Goal: Task Accomplishment & Management: Manage account settings

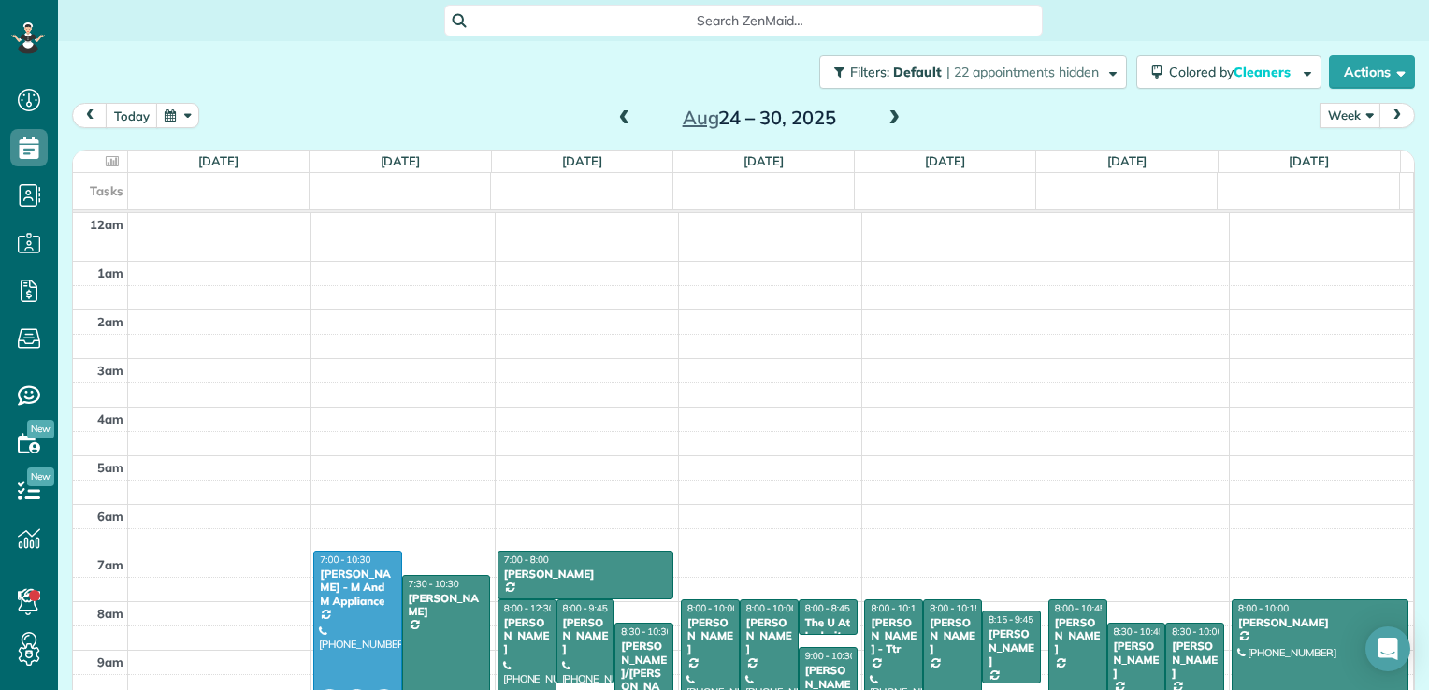
scroll to position [339, 0]
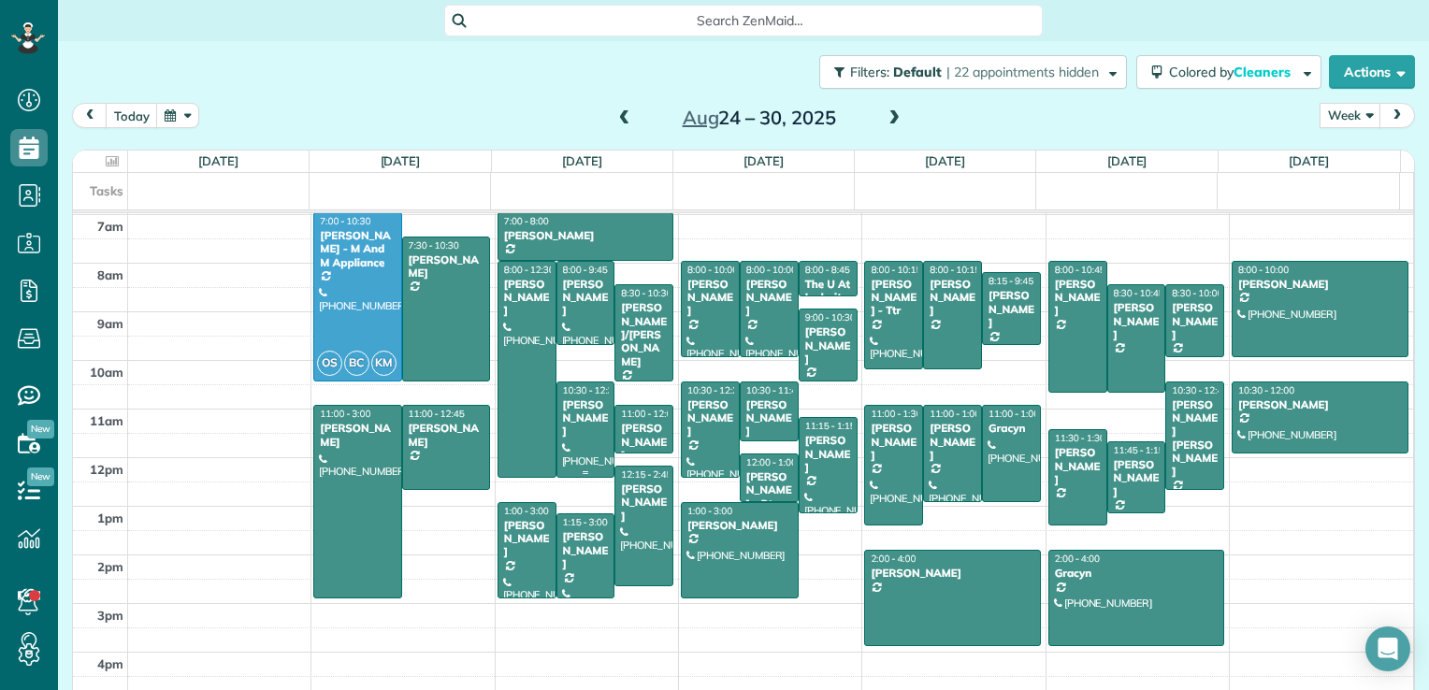
click at [569, 454] on div at bounding box center [585, 429] width 57 height 94
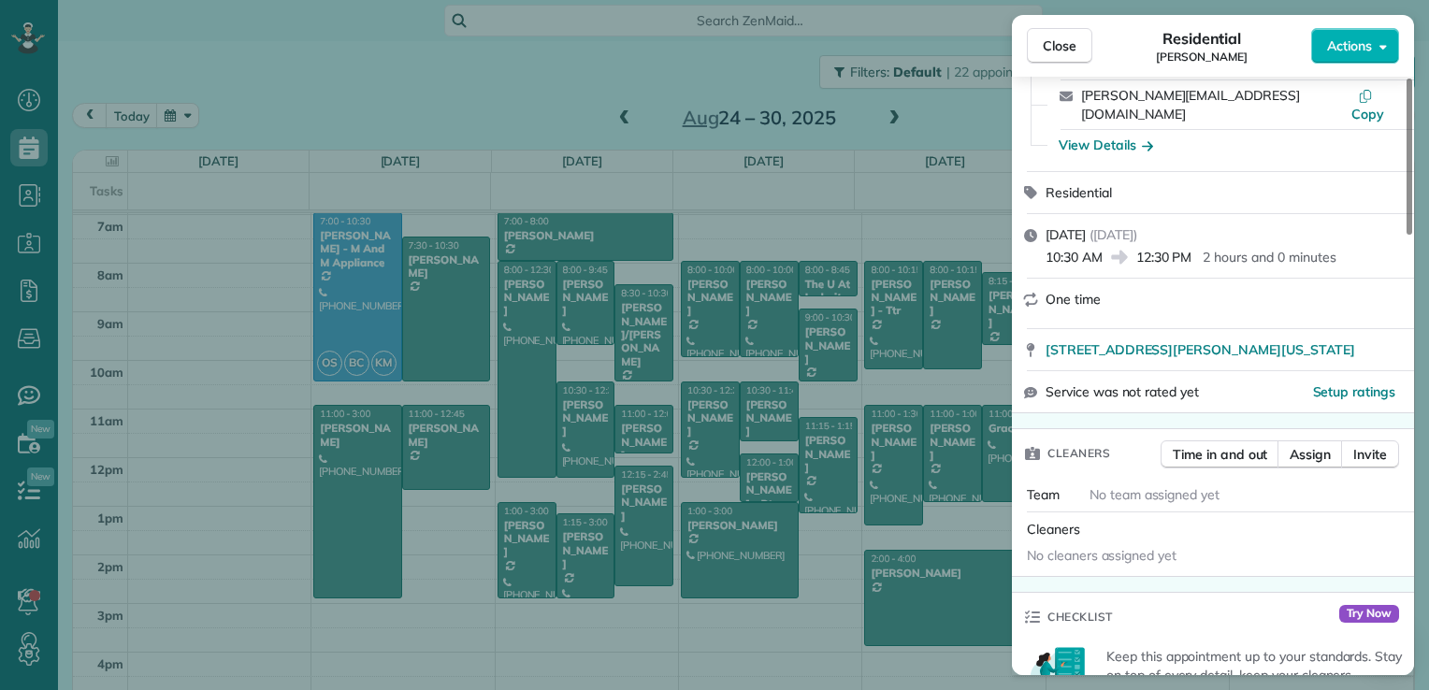
scroll to position [187, 0]
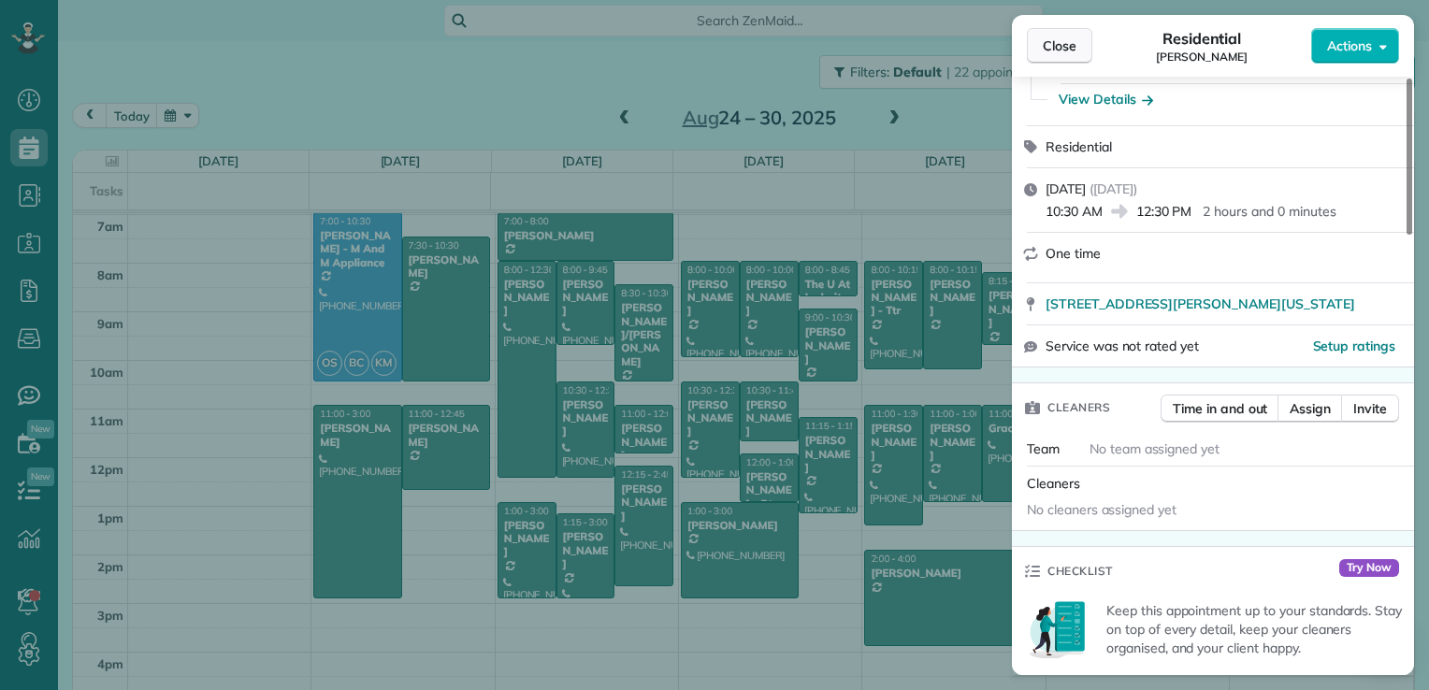
drag, startPoint x: 1067, startPoint y: 46, endPoint x: 1032, endPoint y: 57, distance: 36.4
click at [1064, 46] on span "Close" at bounding box center [1060, 45] width 34 height 19
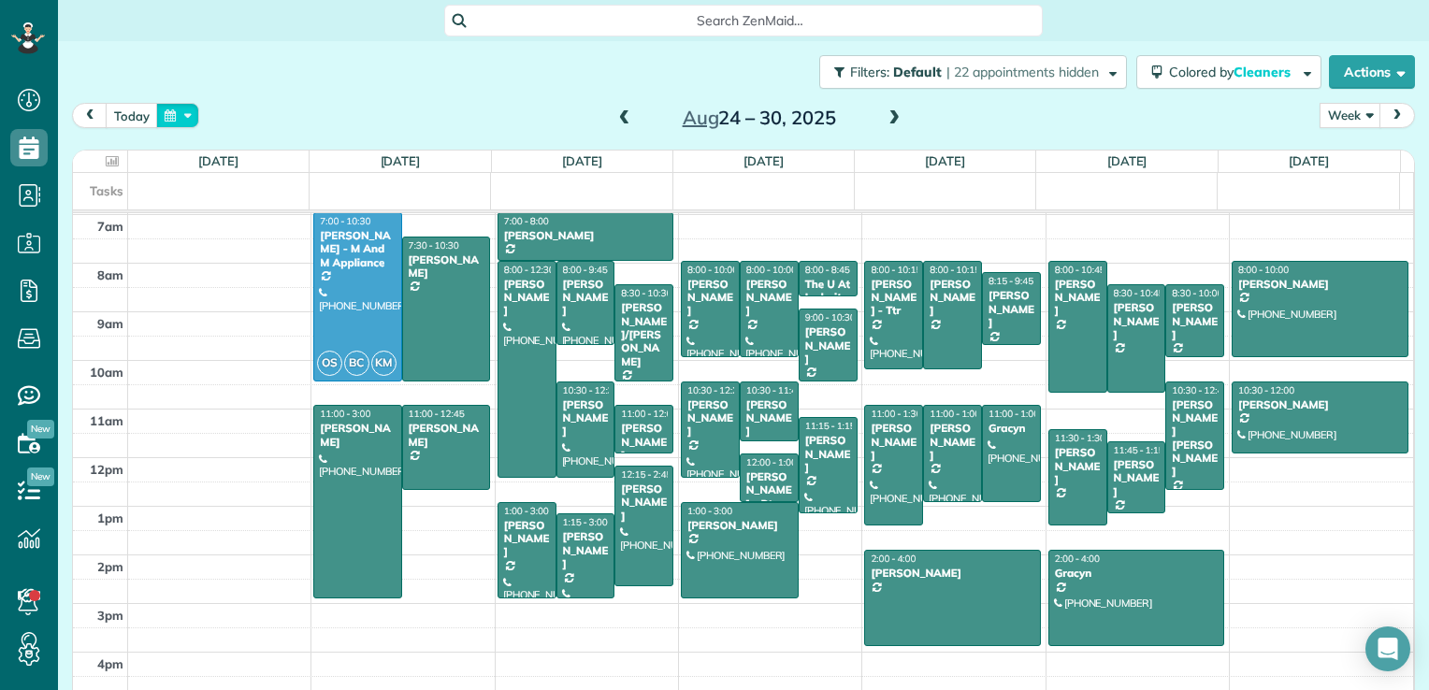
click at [179, 123] on button "button" at bounding box center [177, 115] width 43 height 25
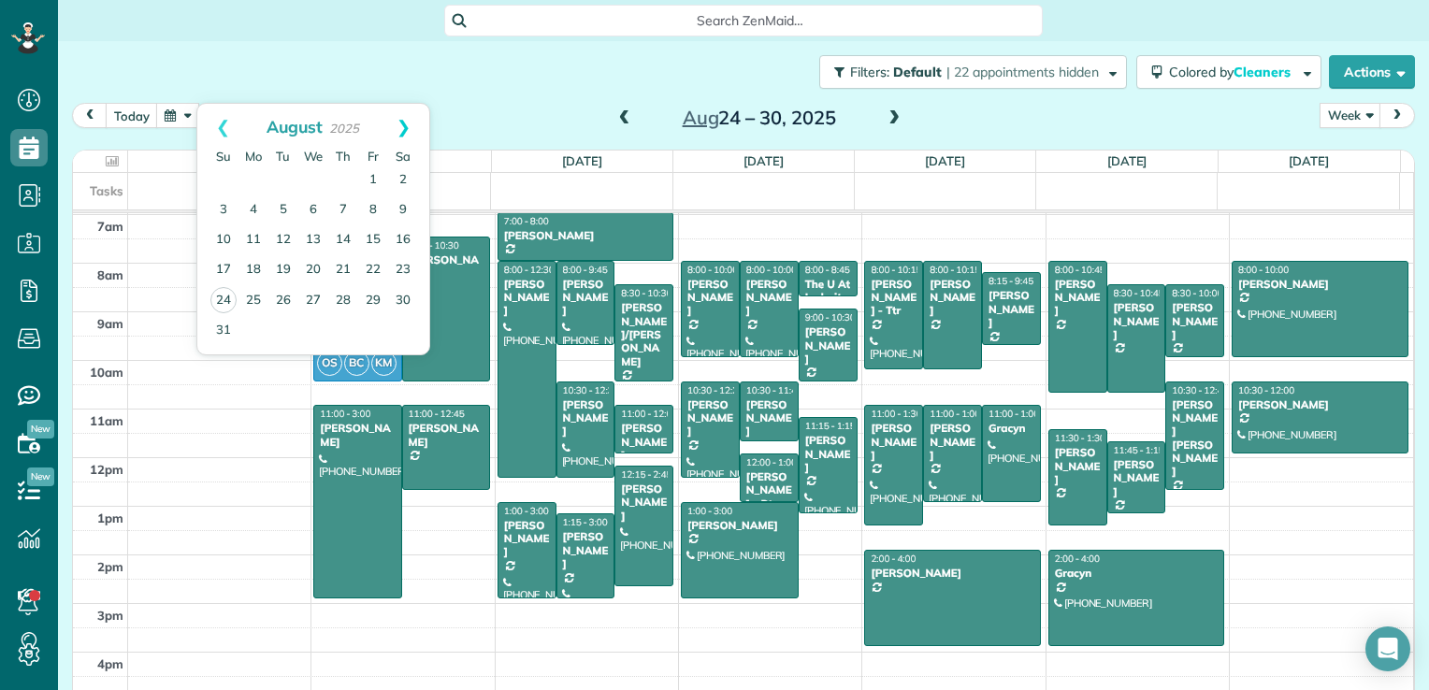
click at [400, 119] on link "Next" at bounding box center [403, 127] width 51 height 47
click at [305, 213] on link "10" at bounding box center [313, 210] width 30 height 30
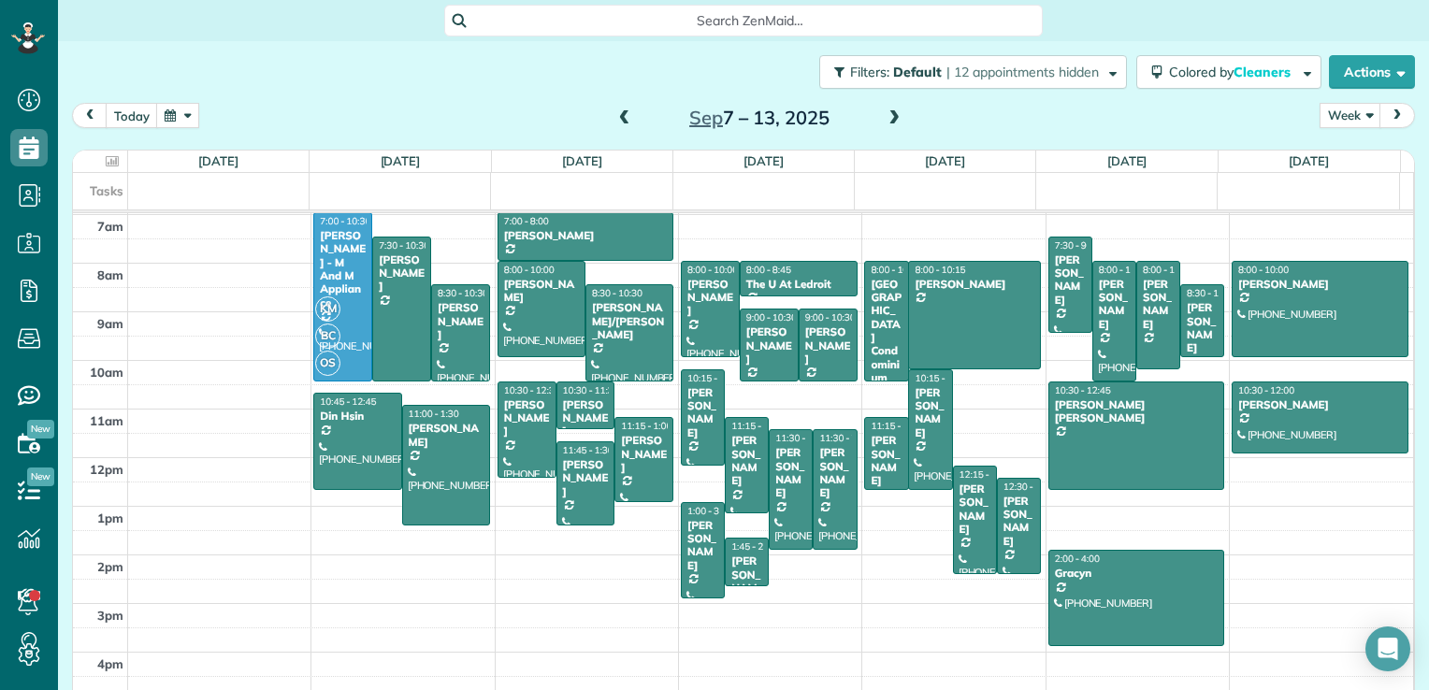
click at [615, 114] on span at bounding box center [624, 118] width 21 height 17
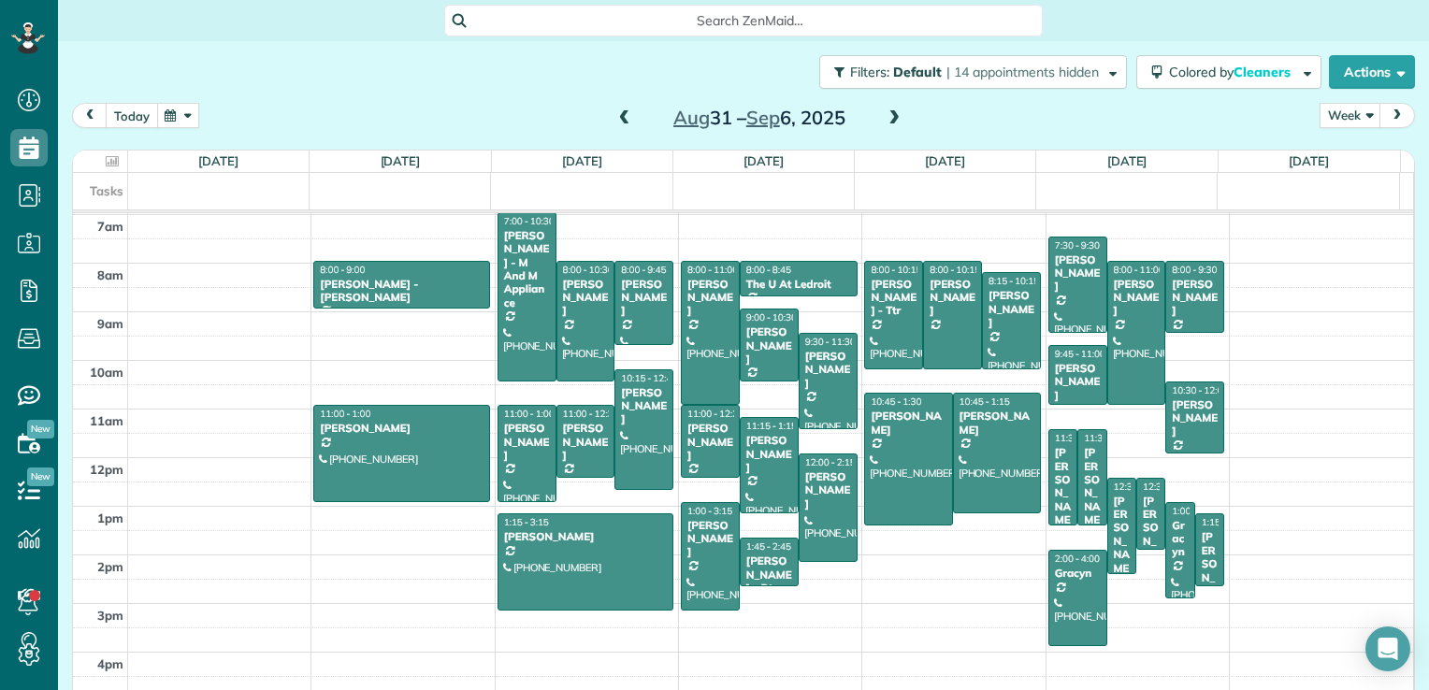
click at [123, 121] on button "today" at bounding box center [132, 115] width 52 height 25
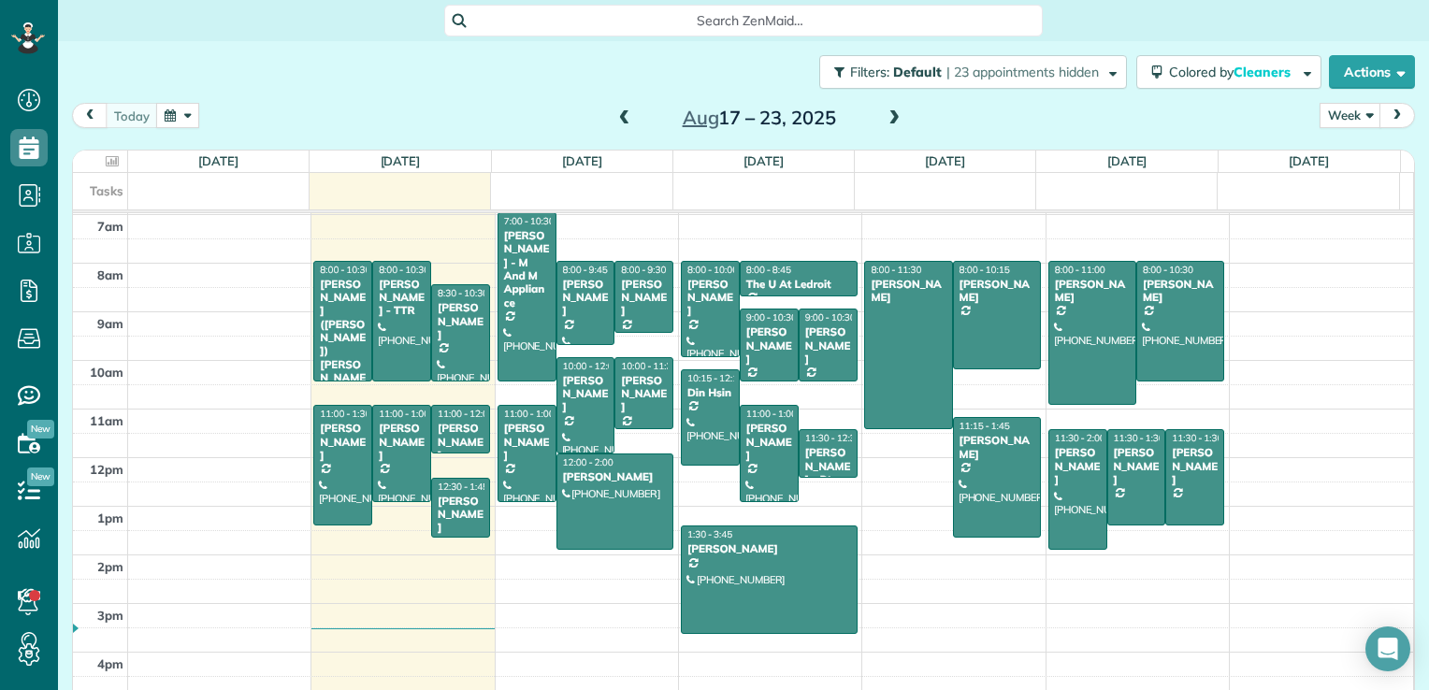
click at [884, 114] on span at bounding box center [894, 118] width 21 height 17
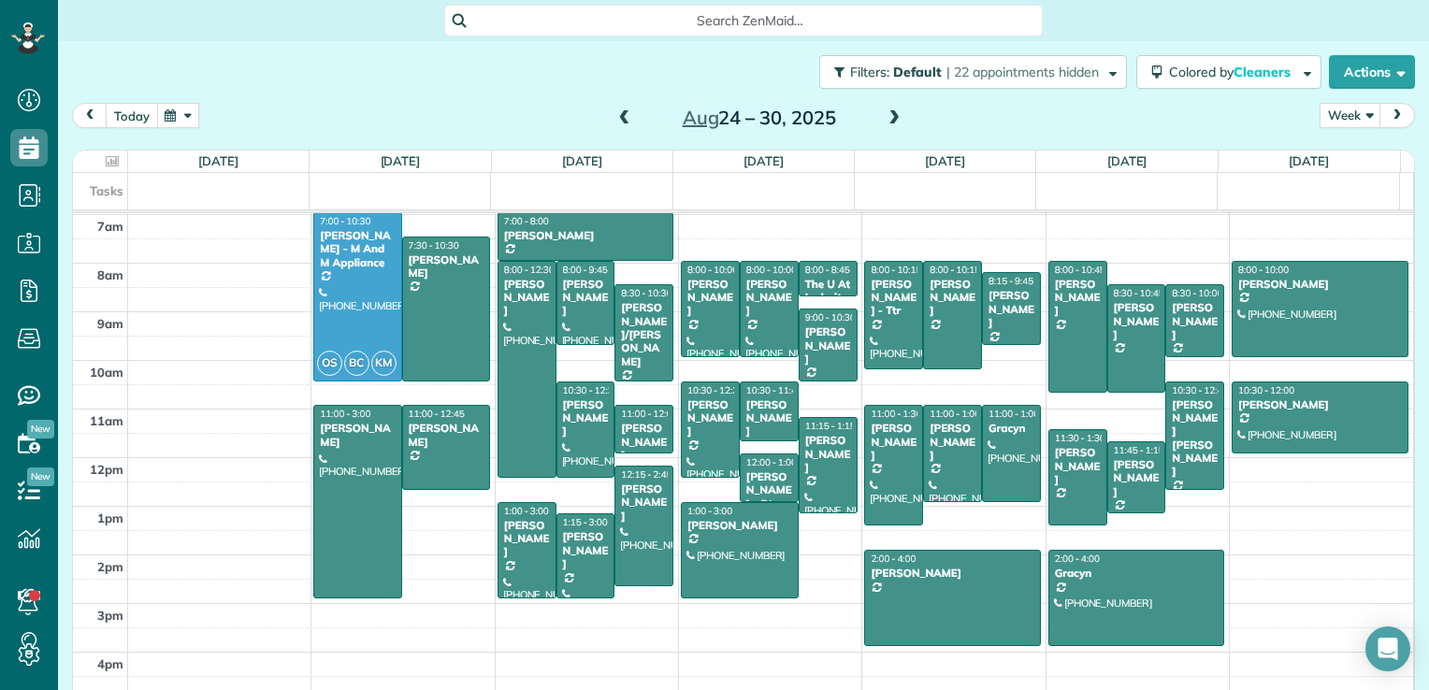
click at [148, 109] on button "today" at bounding box center [132, 115] width 52 height 25
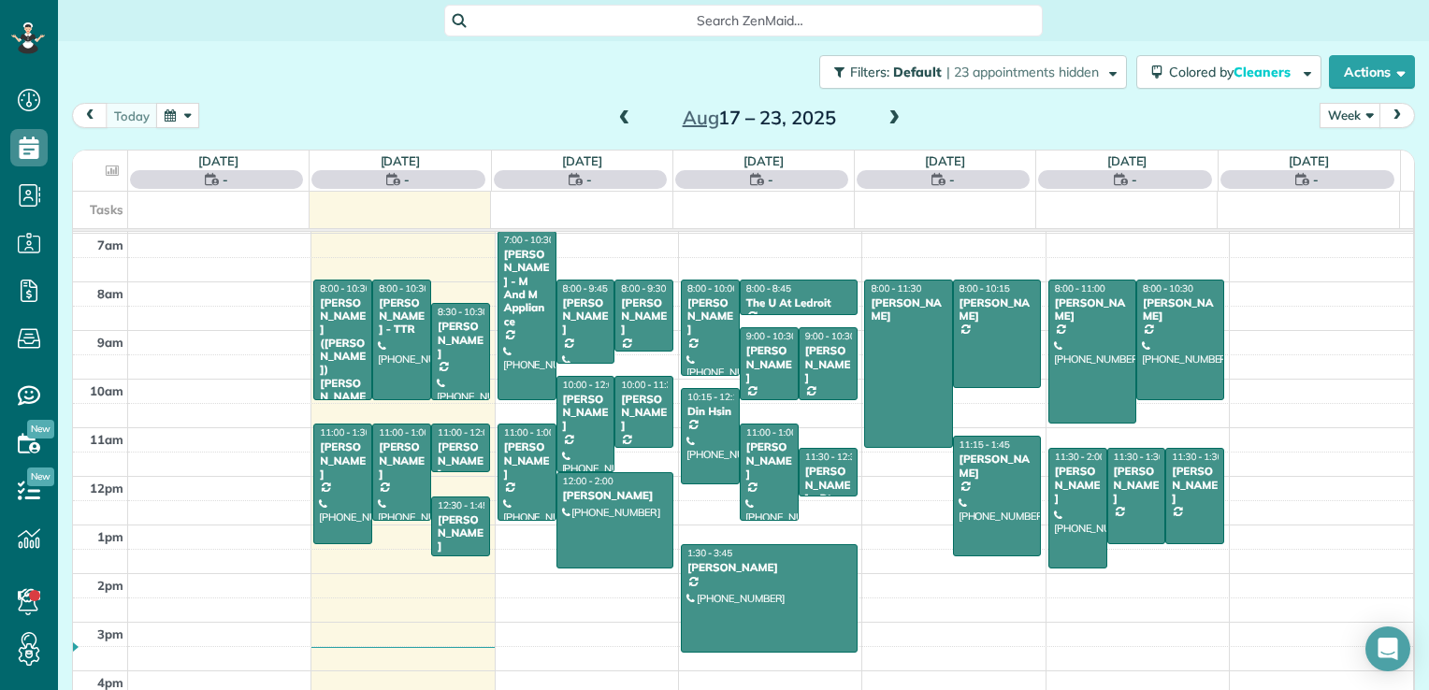
click at [198, 115] on div "[DATE] Week Day Week Month [DATE] – [DATE]" at bounding box center [743, 120] width 1343 height 35
click at [184, 122] on button "button" at bounding box center [177, 115] width 43 height 25
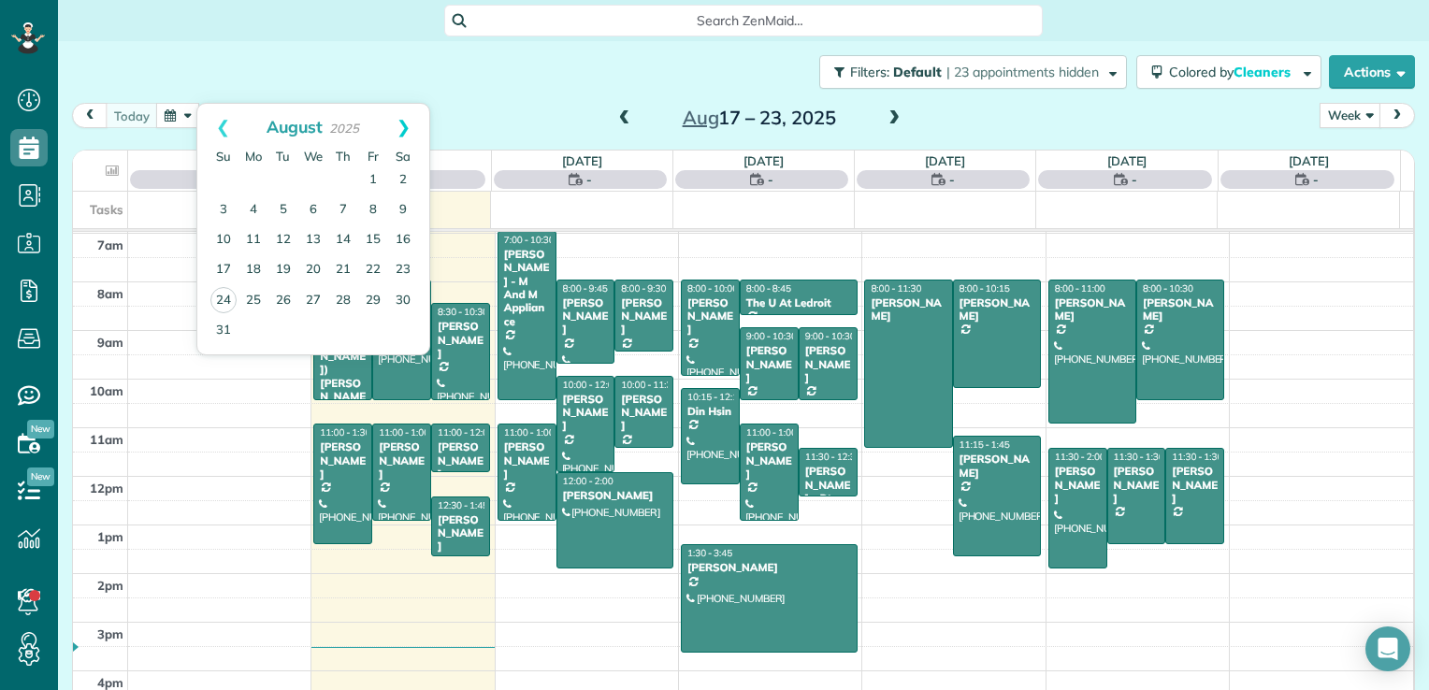
click at [397, 120] on link "Next" at bounding box center [403, 127] width 51 height 47
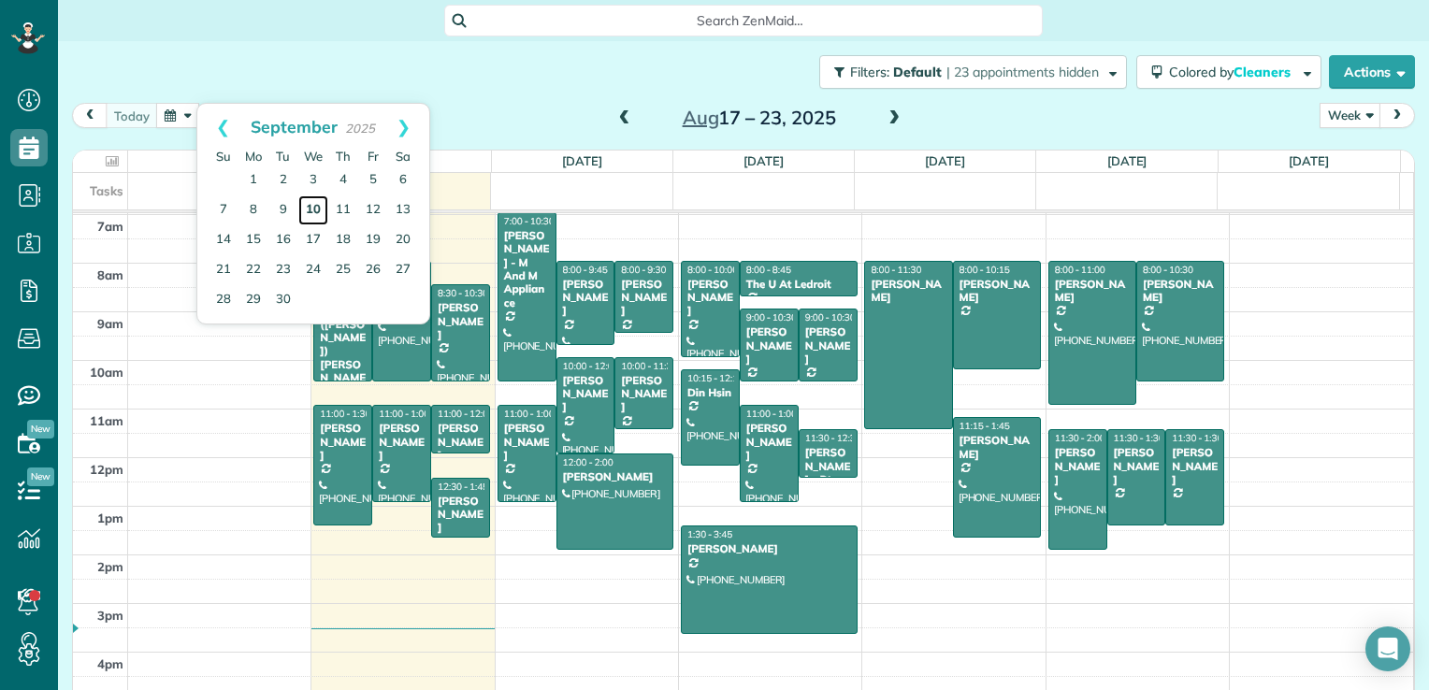
click at [310, 209] on link "10" at bounding box center [313, 210] width 30 height 30
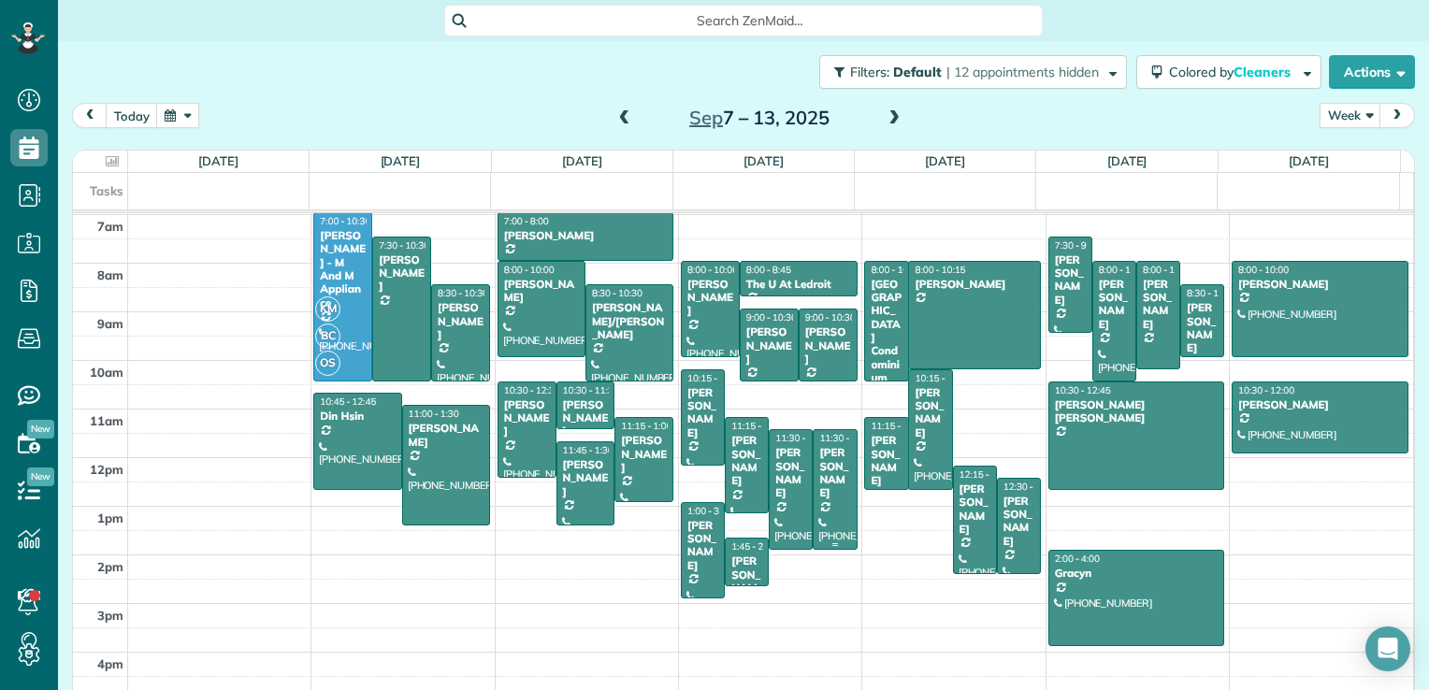
click at [822, 466] on div "[PERSON_NAME]" at bounding box center [834, 473] width 33 height 54
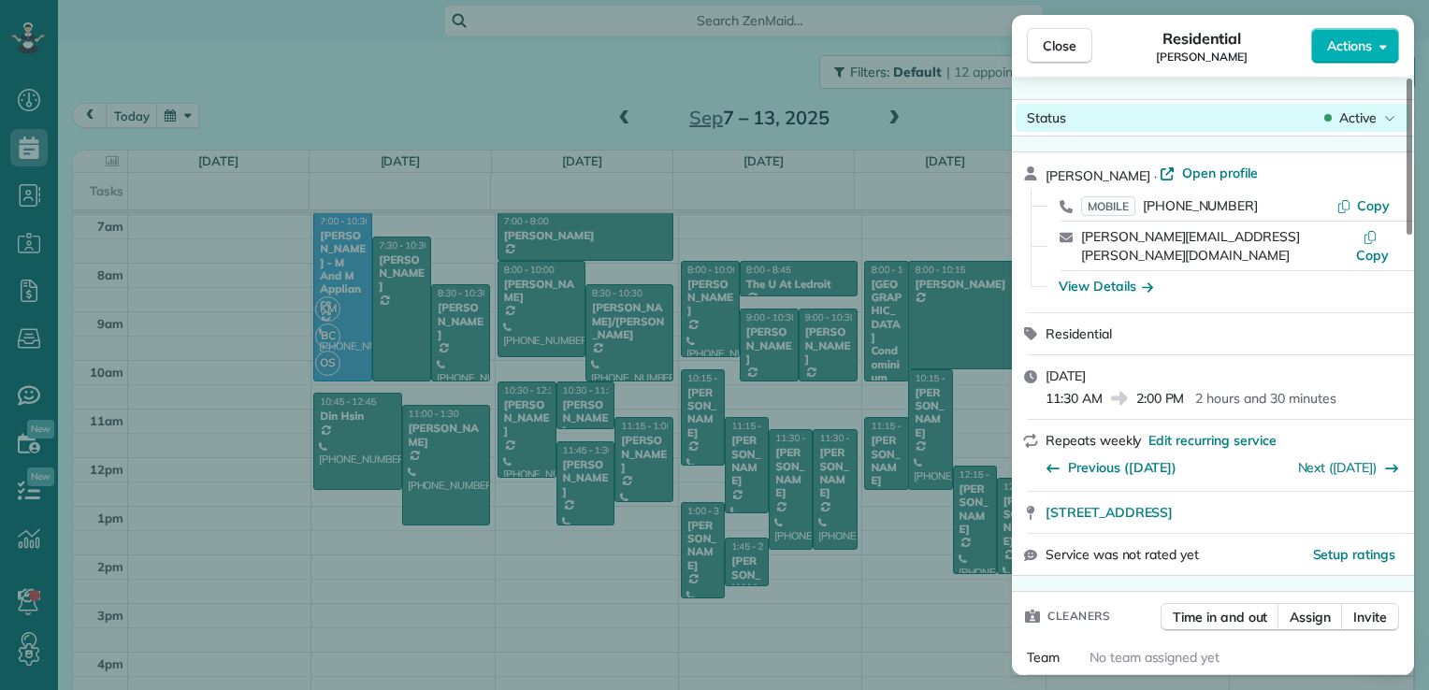
click at [1369, 0] on div "Close Residential [PERSON_NAME] Actions Status Active [PERSON_NAME] · Open prof…" at bounding box center [714, 0] width 1429 height 0
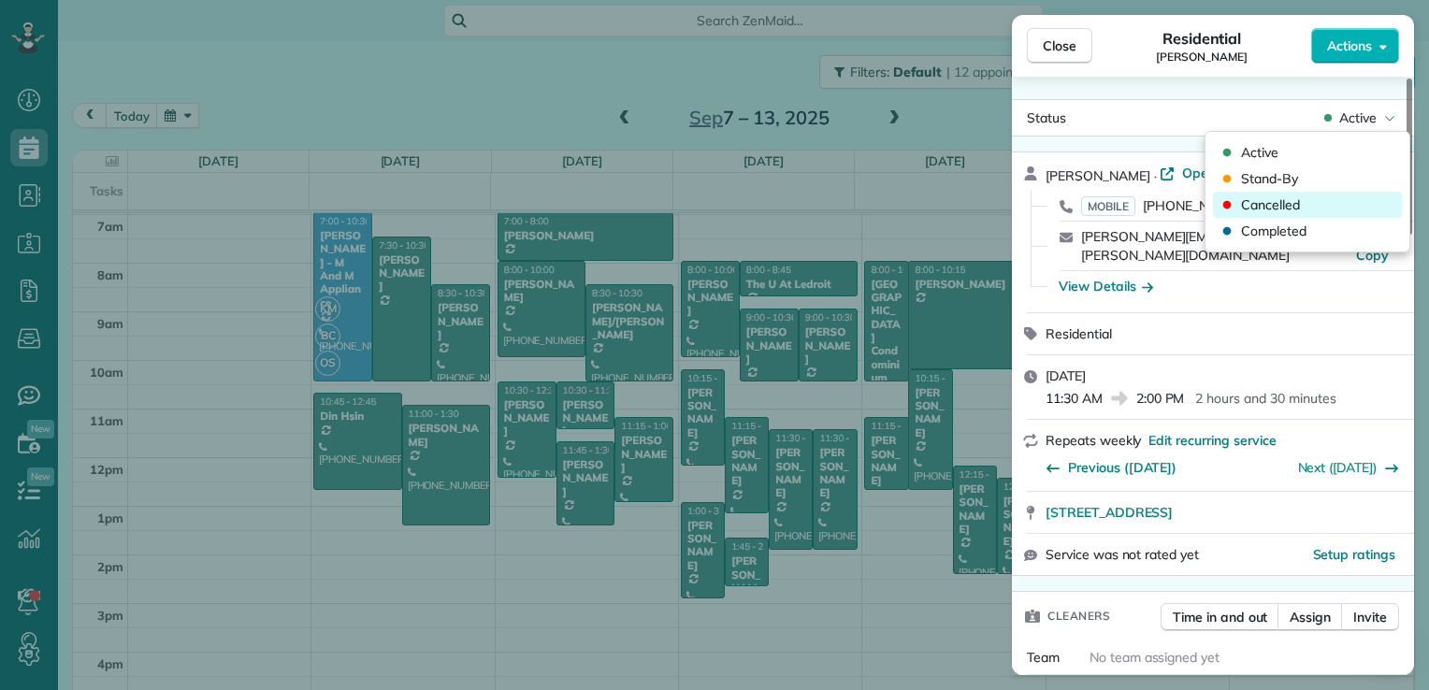
click at [1320, 203] on div "Cancelled" at bounding box center [1307, 205] width 189 height 26
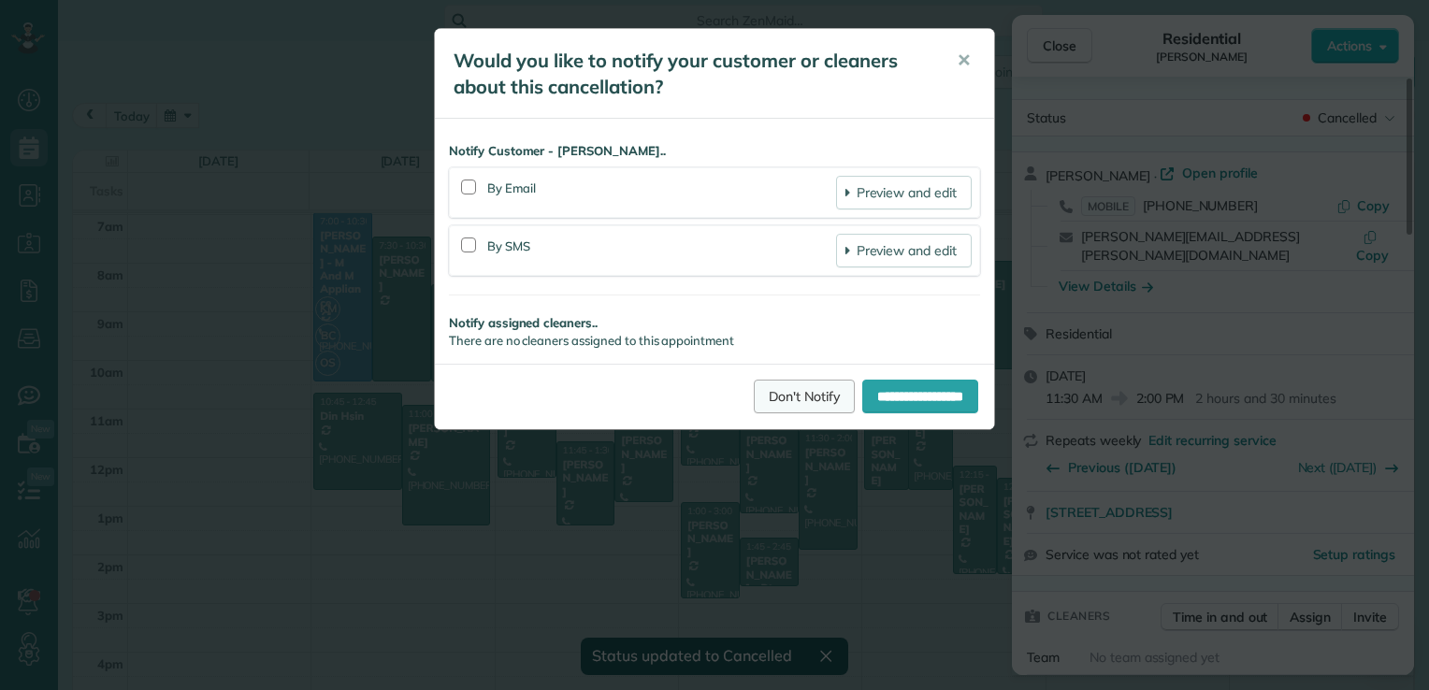
click at [772, 406] on link "Don't Notify" at bounding box center [804, 397] width 101 height 34
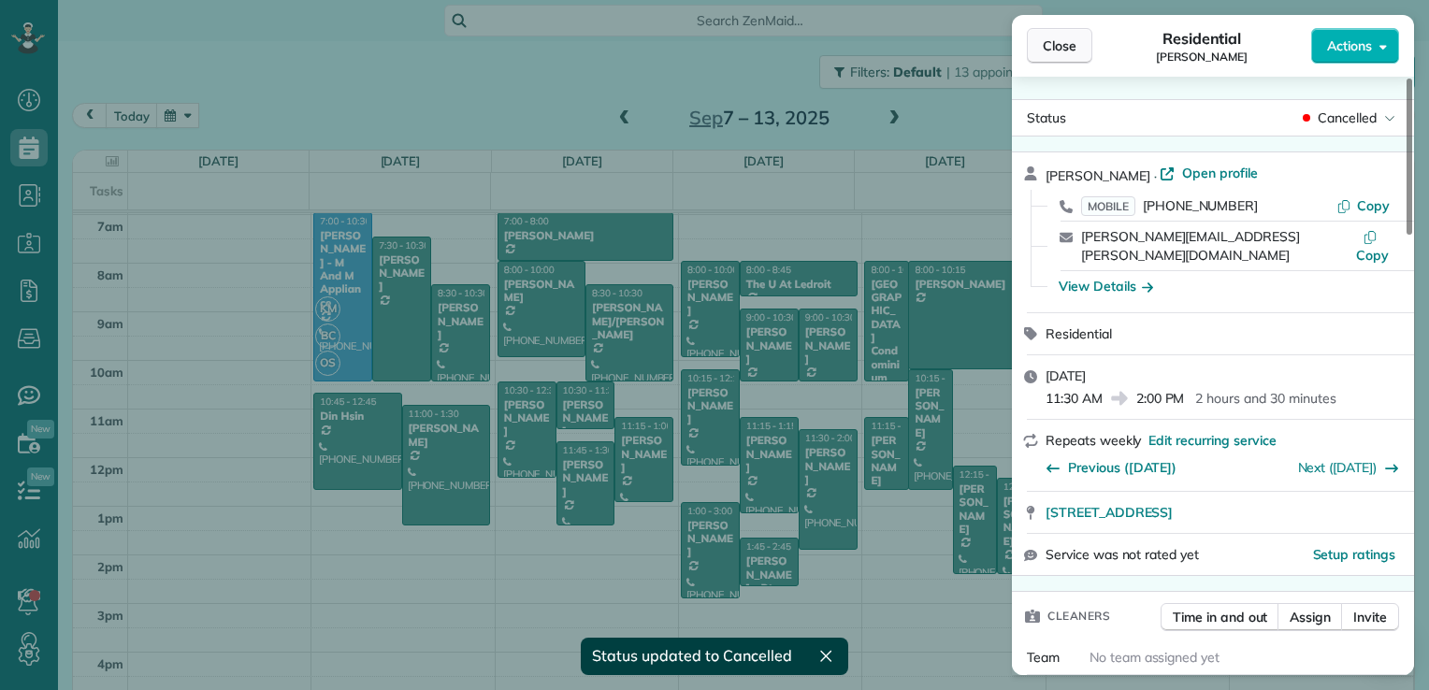
click at [1057, 51] on span "Close" at bounding box center [1060, 45] width 34 height 19
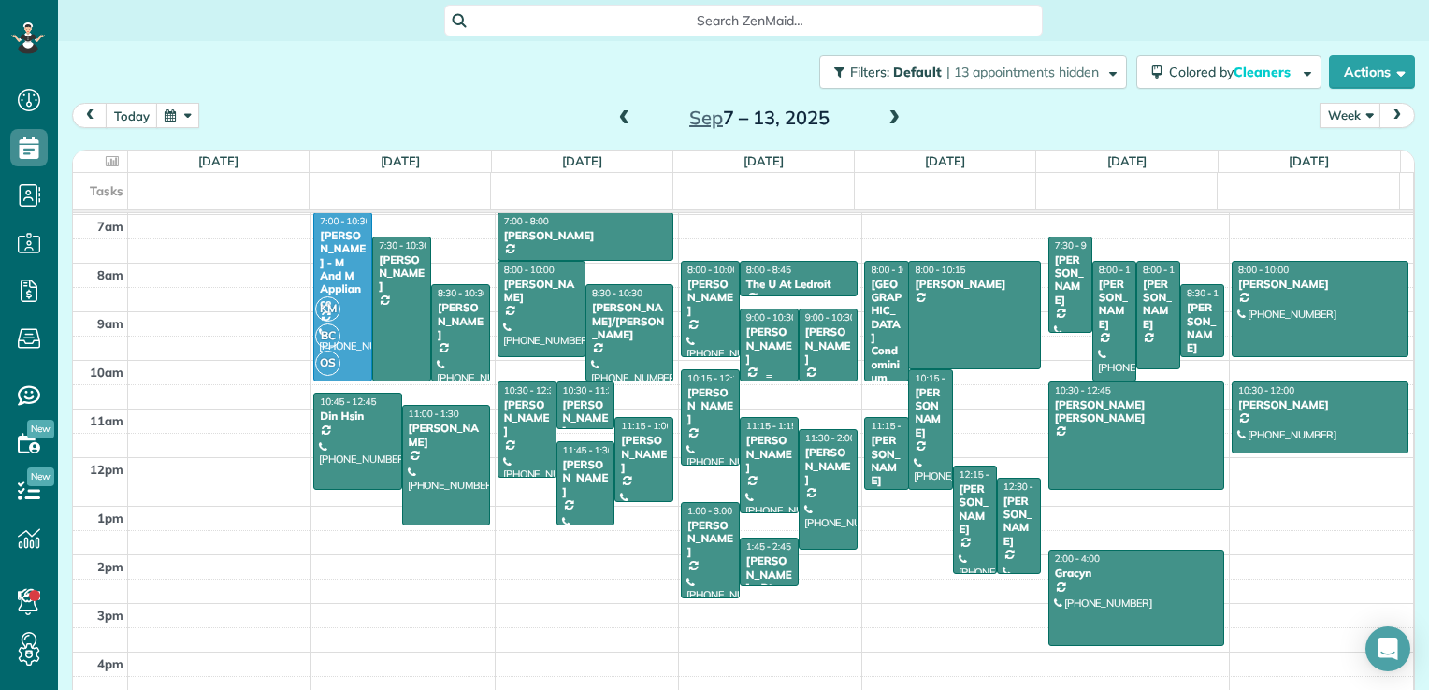
click at [759, 353] on div at bounding box center [769, 345] width 57 height 70
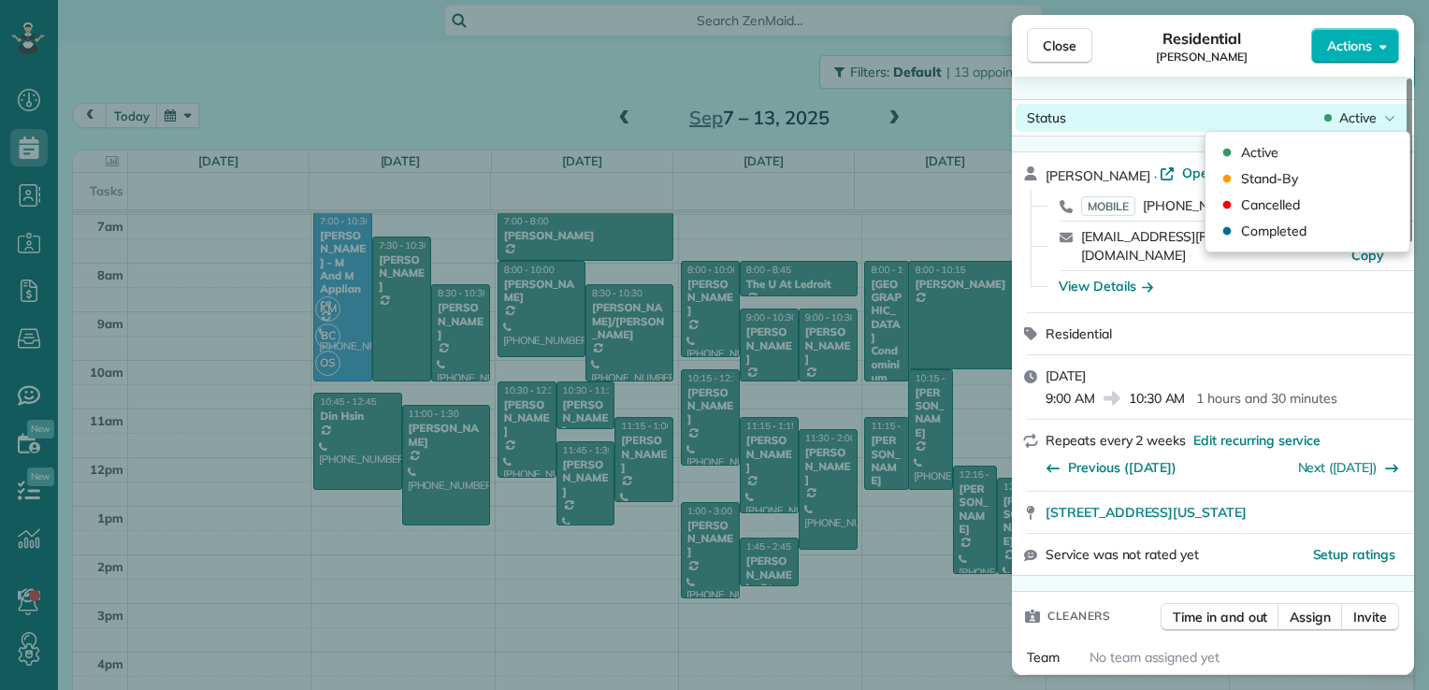
click at [1347, 108] on span "Active" at bounding box center [1357, 117] width 37 height 19
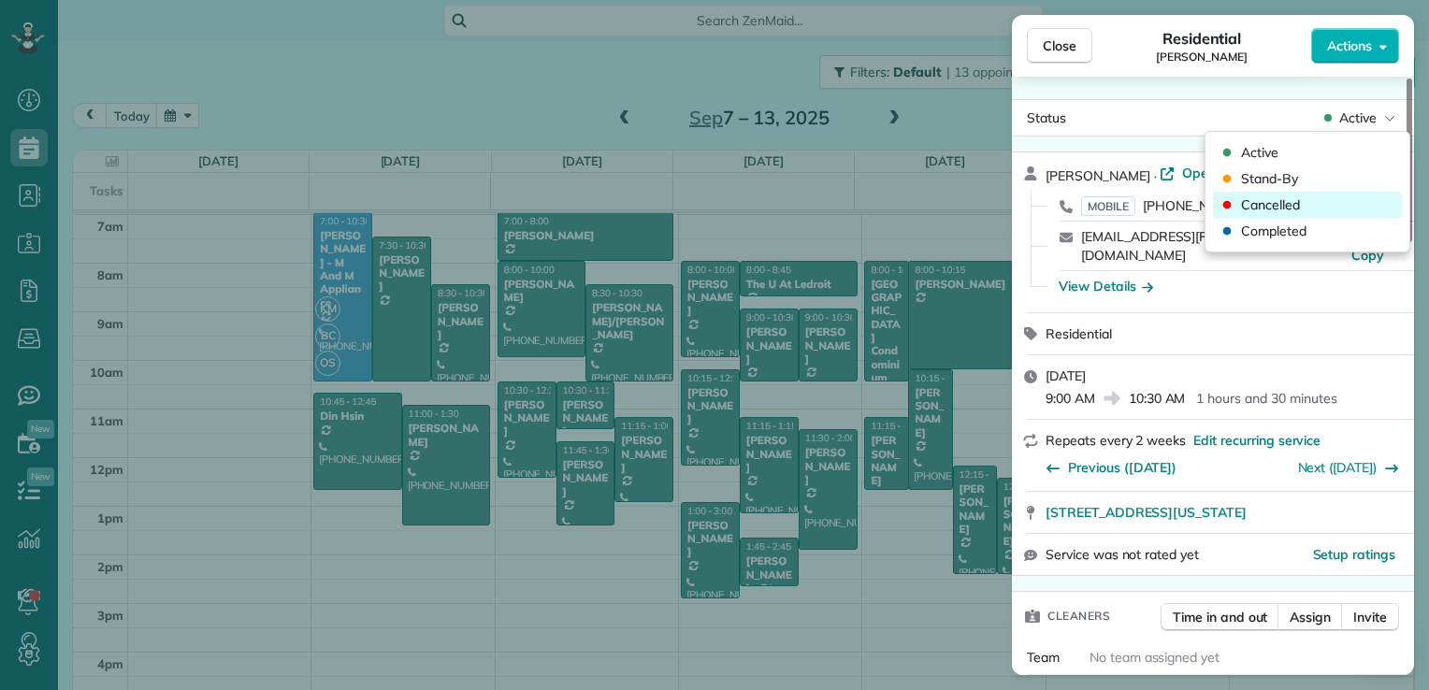
drag, startPoint x: 1264, startPoint y: 199, endPoint x: 1195, endPoint y: 203, distance: 69.3
click at [1263, 200] on span "Cancelled" at bounding box center [1270, 204] width 59 height 19
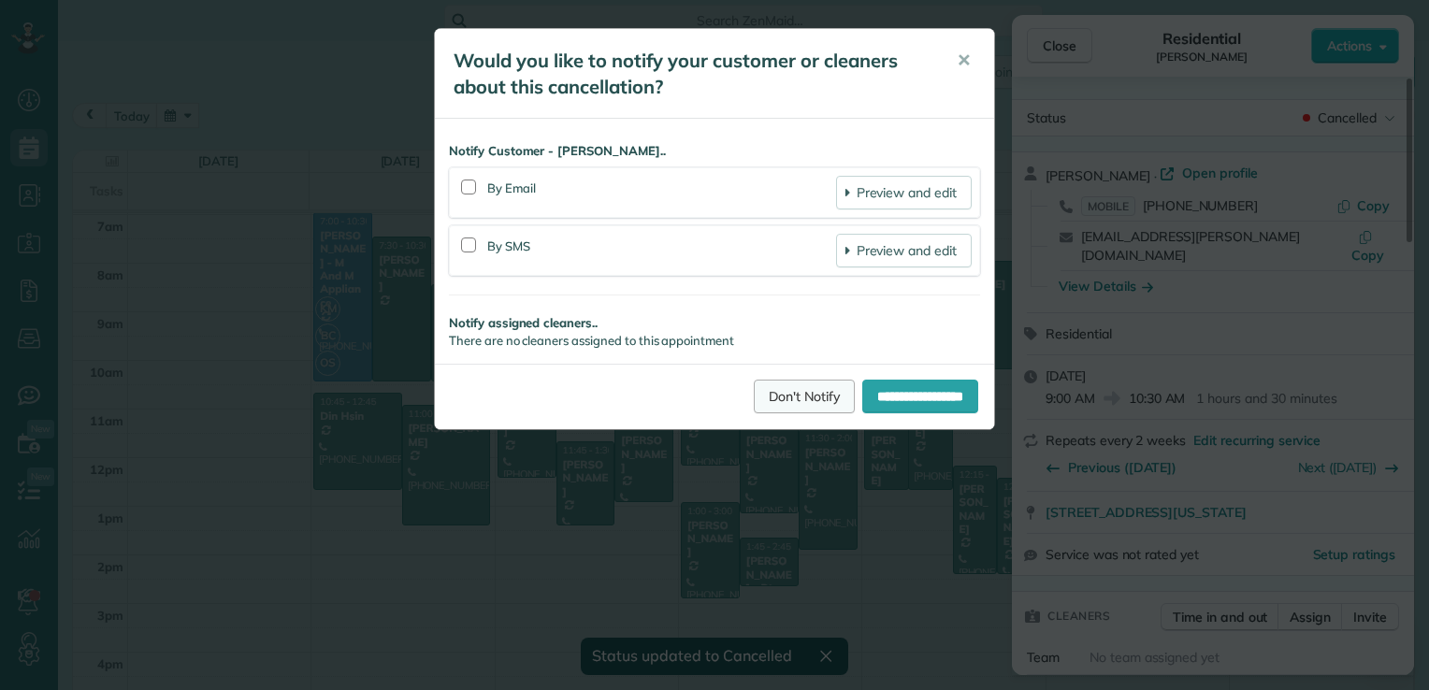
click at [792, 395] on link "Don't Notify" at bounding box center [804, 397] width 101 height 34
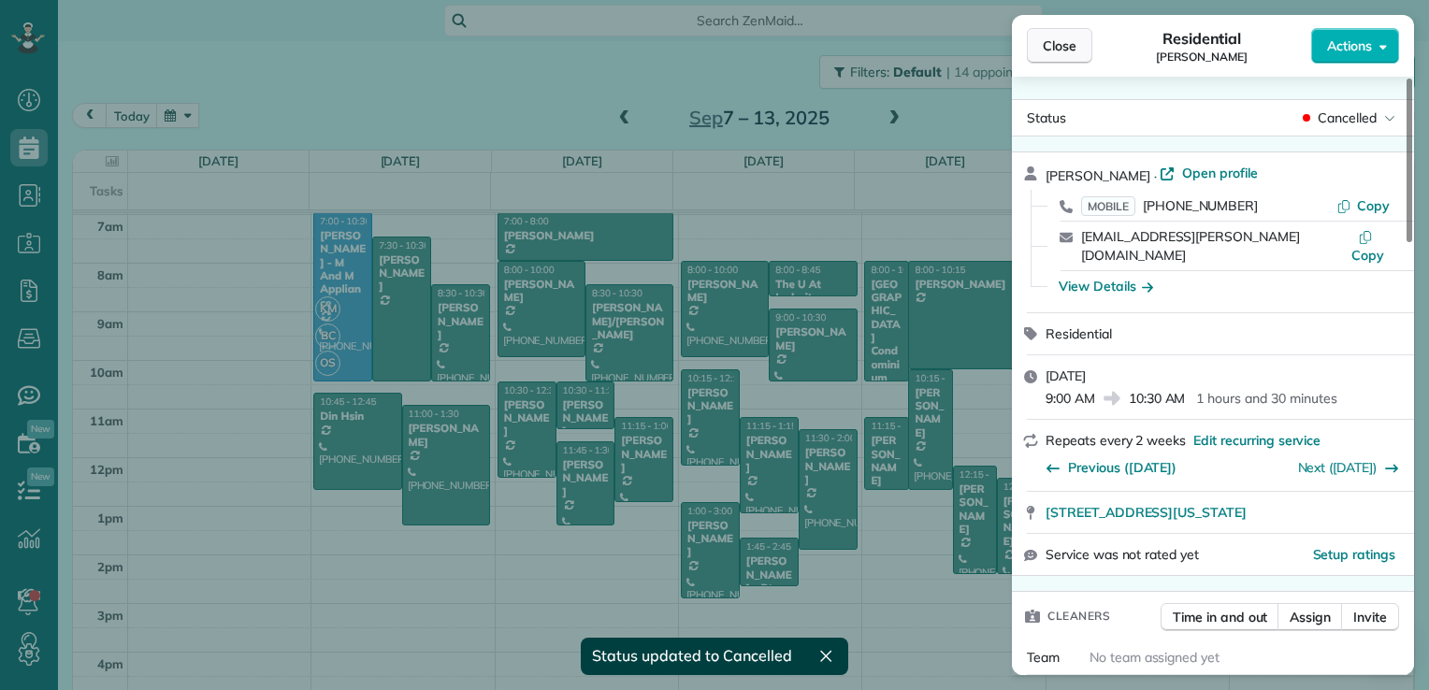
click at [1059, 38] on span "Close" at bounding box center [1060, 45] width 34 height 19
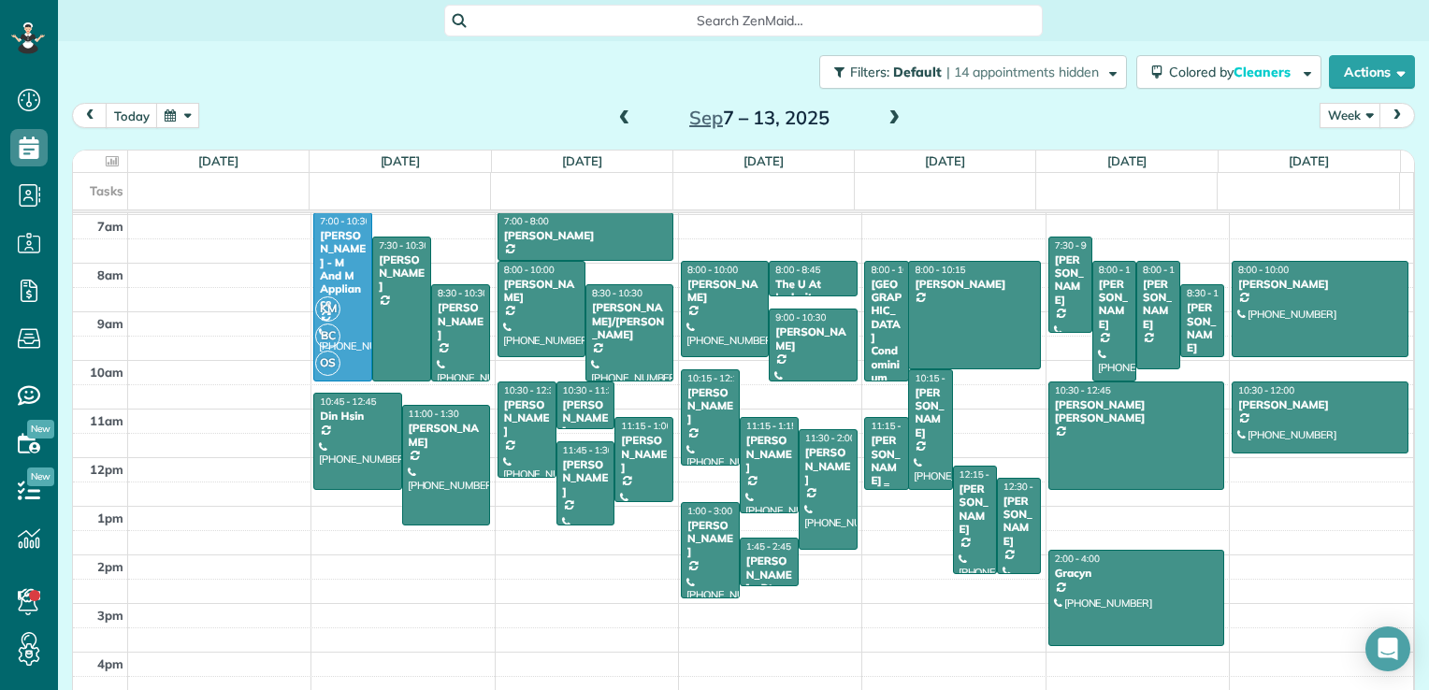
click at [870, 456] on div "[PERSON_NAME]" at bounding box center [886, 461] width 33 height 54
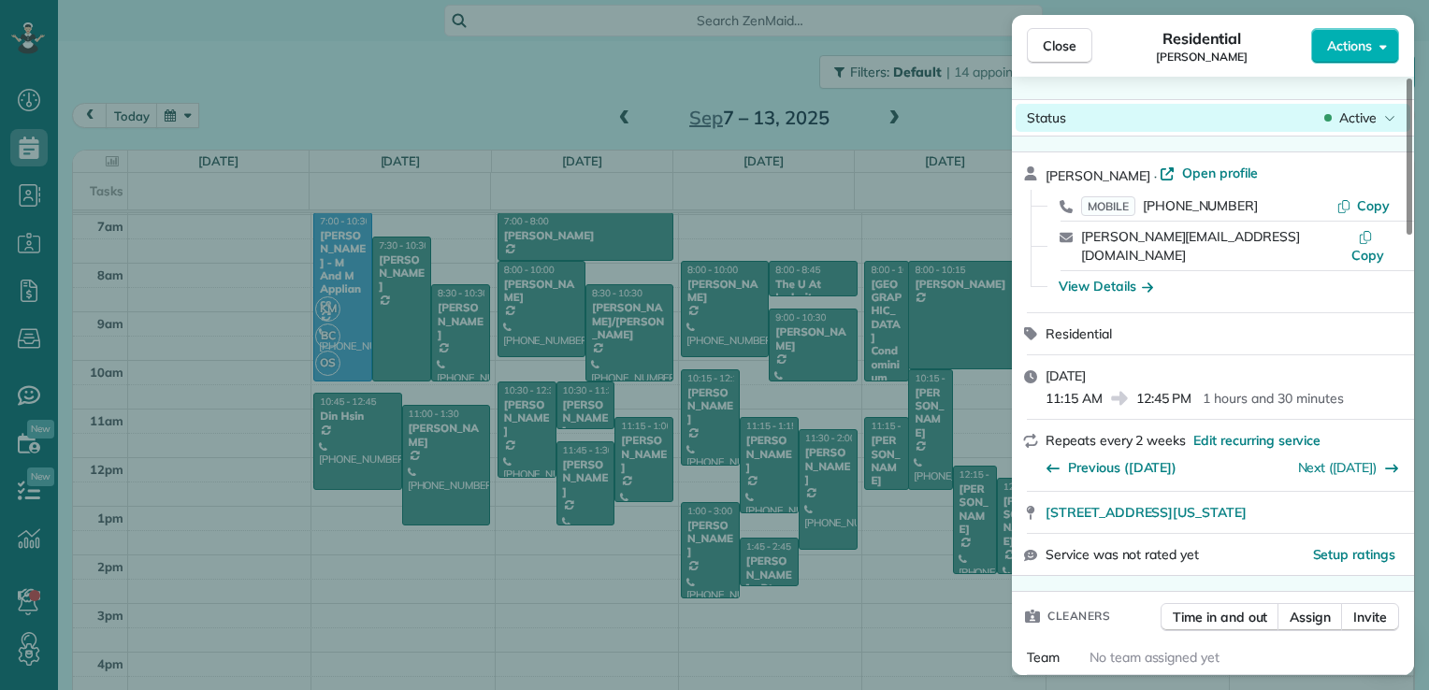
click at [1350, 124] on span "Active" at bounding box center [1357, 117] width 37 height 19
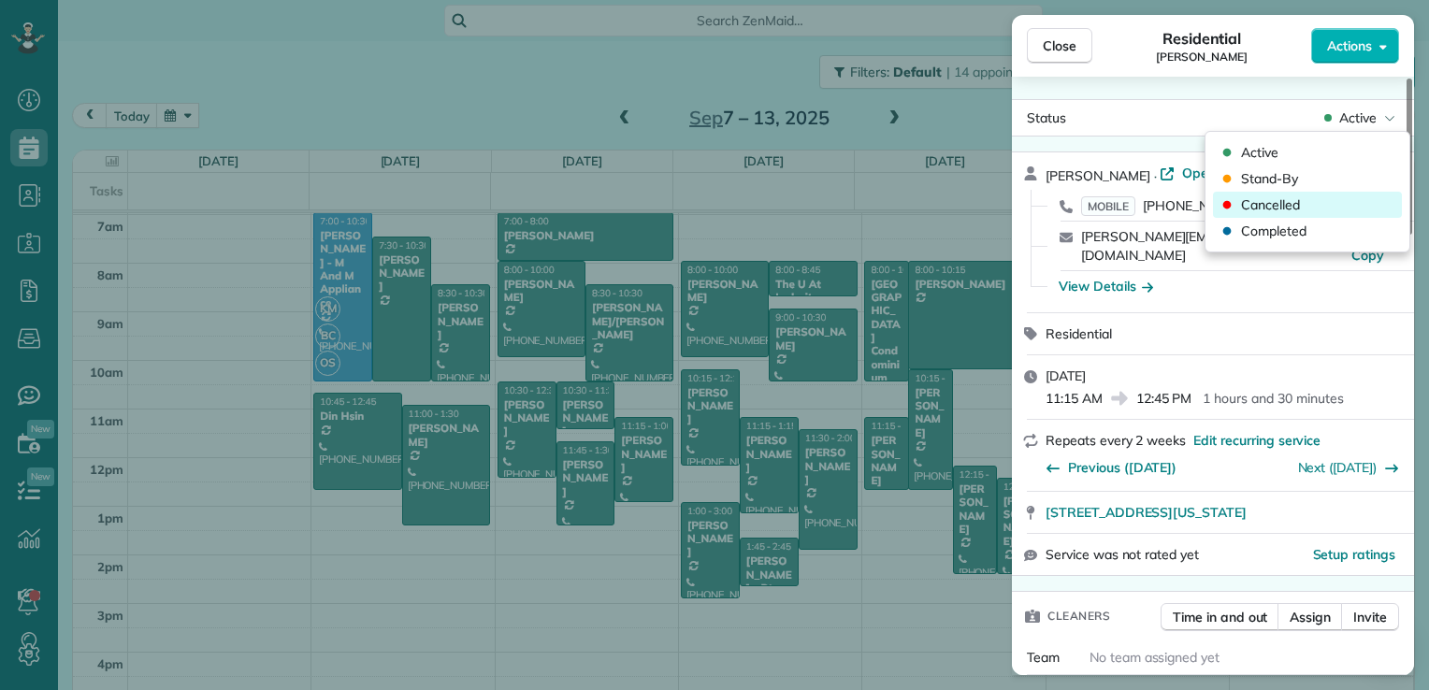
click at [1309, 199] on div "Cancelled" at bounding box center [1307, 205] width 189 height 26
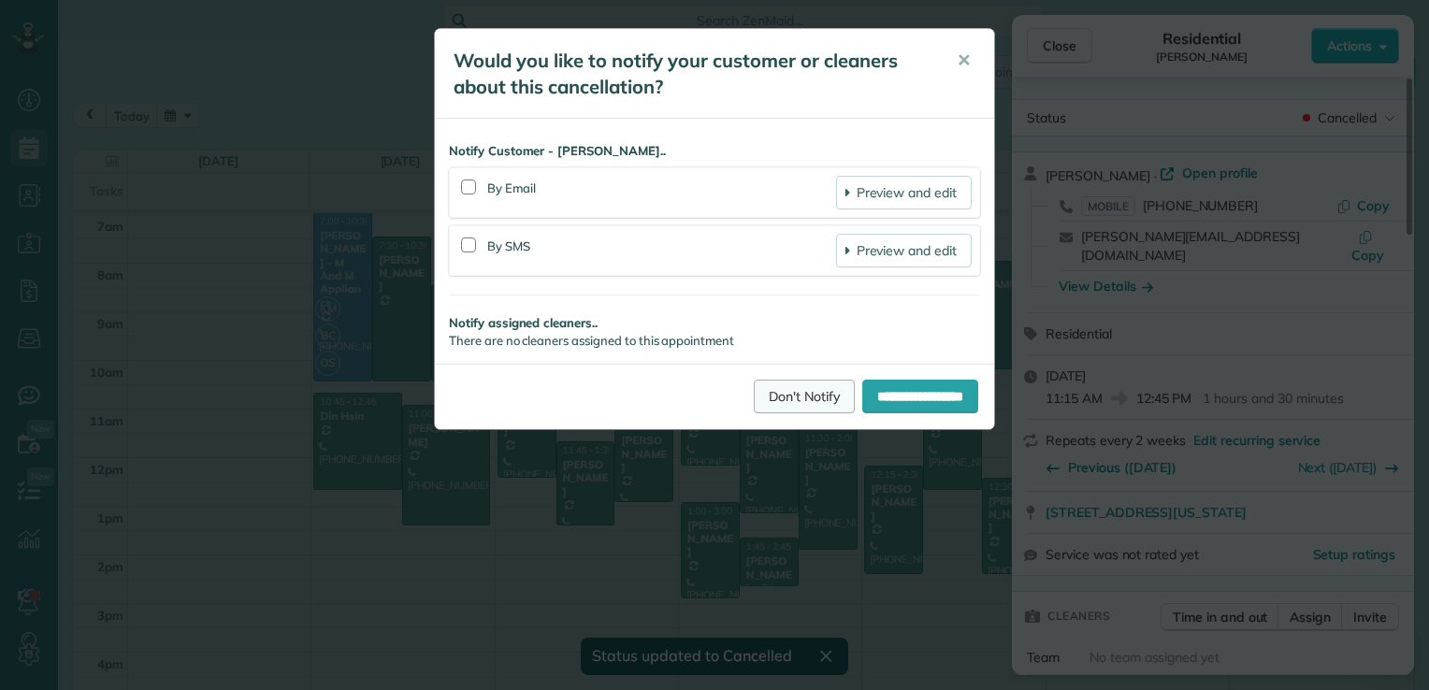
click at [760, 395] on link "Don't Notify" at bounding box center [804, 397] width 101 height 34
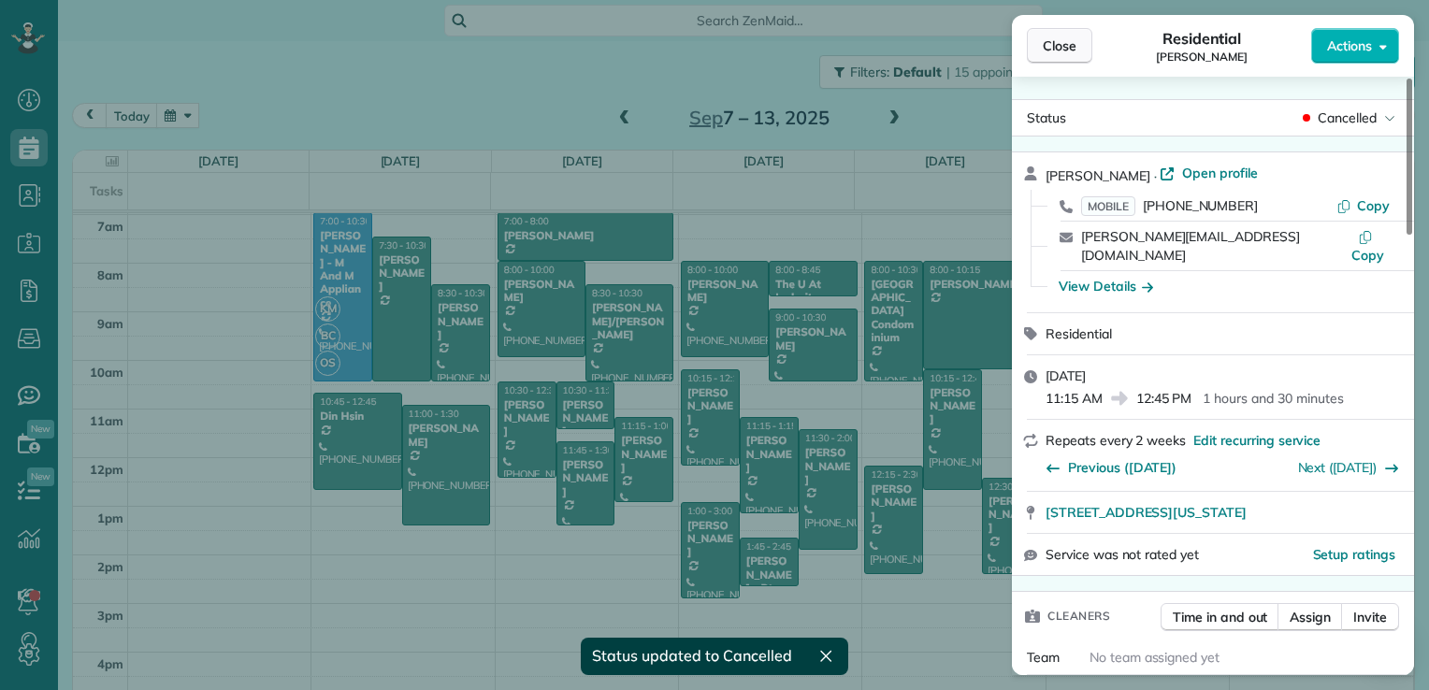
click at [1062, 39] on span "Close" at bounding box center [1060, 45] width 34 height 19
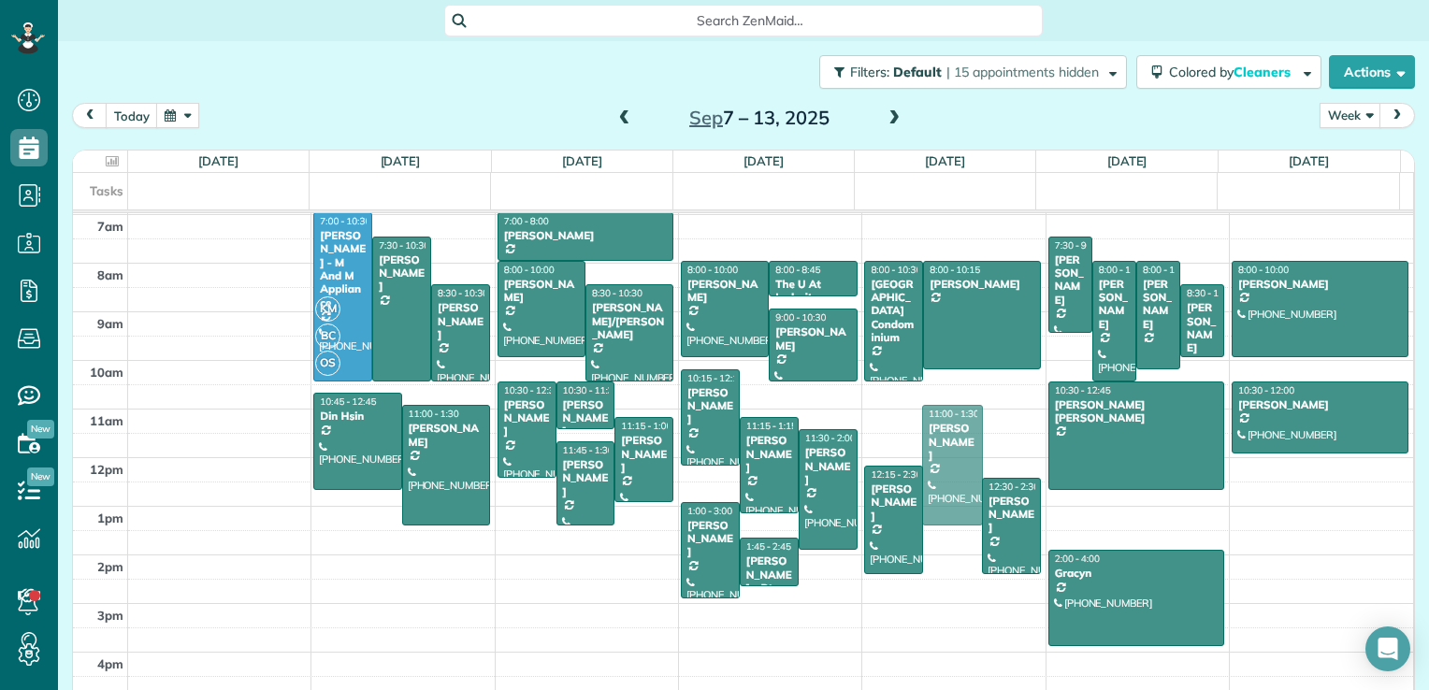
drag, startPoint x: 932, startPoint y: 430, endPoint x: 935, endPoint y: 461, distance: 31.0
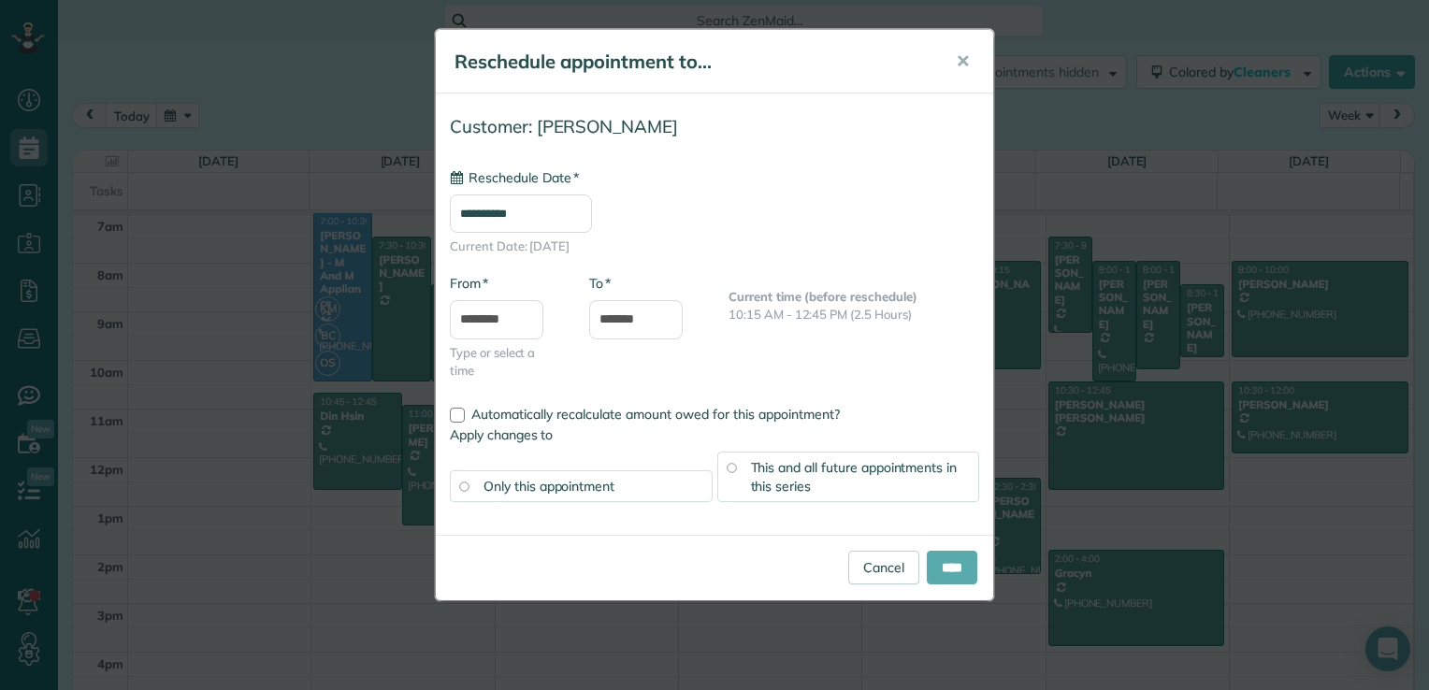
type input "**********"
click at [946, 563] on input "****" at bounding box center [952, 568] width 50 height 34
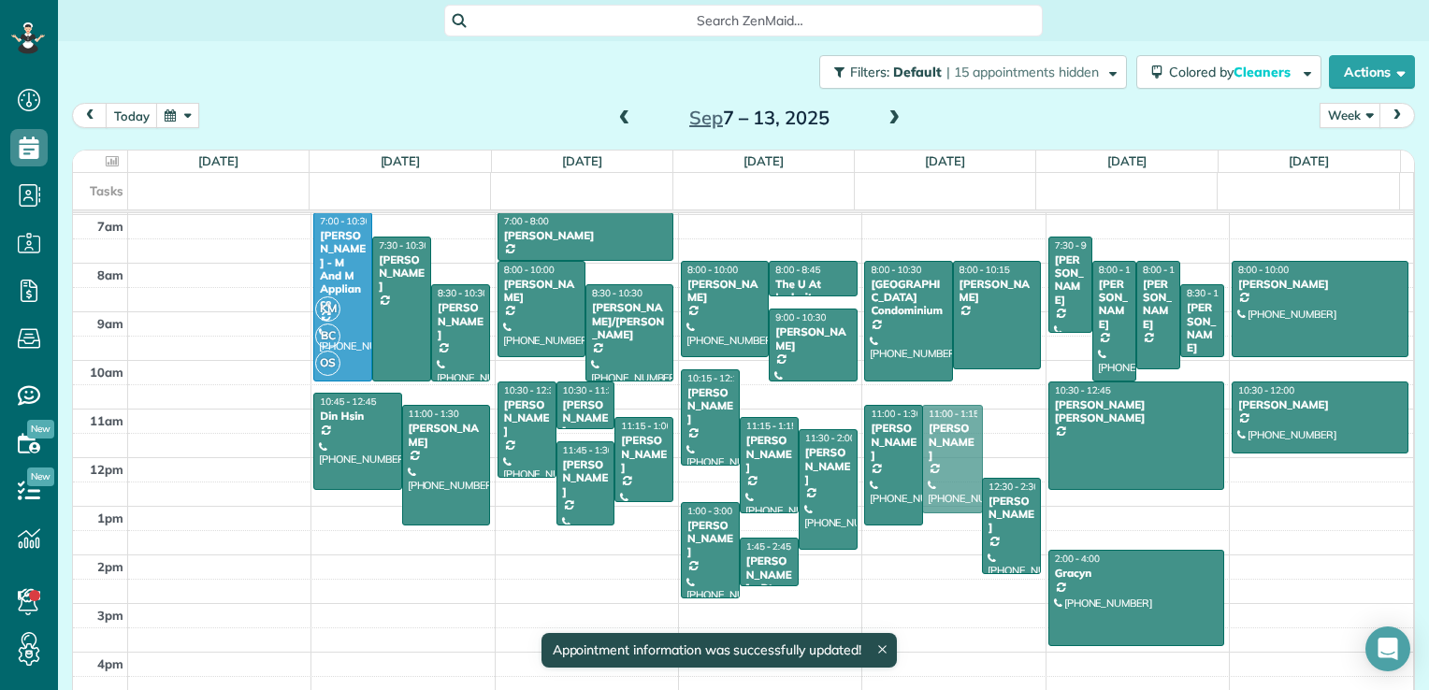
drag, startPoint x: 928, startPoint y: 537, endPoint x: 943, endPoint y: 482, distance: 57.4
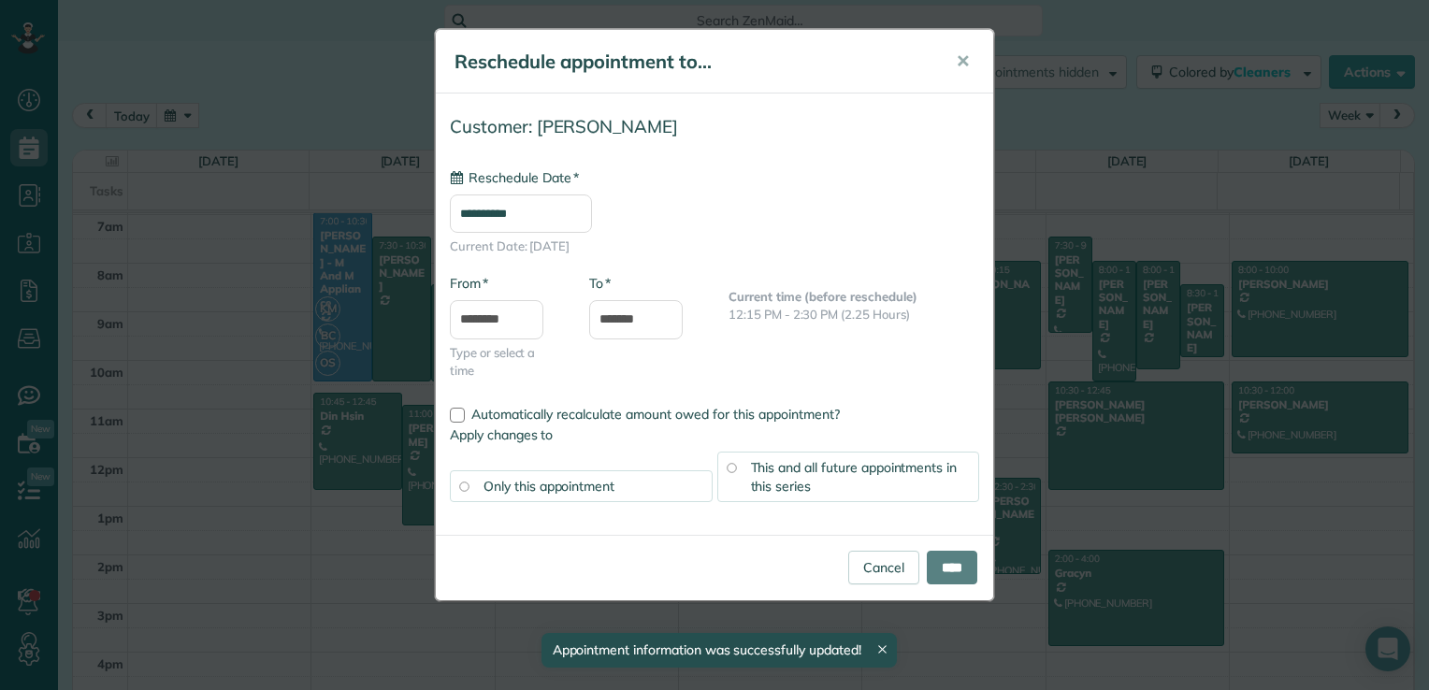
type input "**********"
drag, startPoint x: 956, startPoint y: 563, endPoint x: 960, endPoint y: 555, distance: 9.6
click at [956, 566] on input "****" at bounding box center [952, 568] width 50 height 34
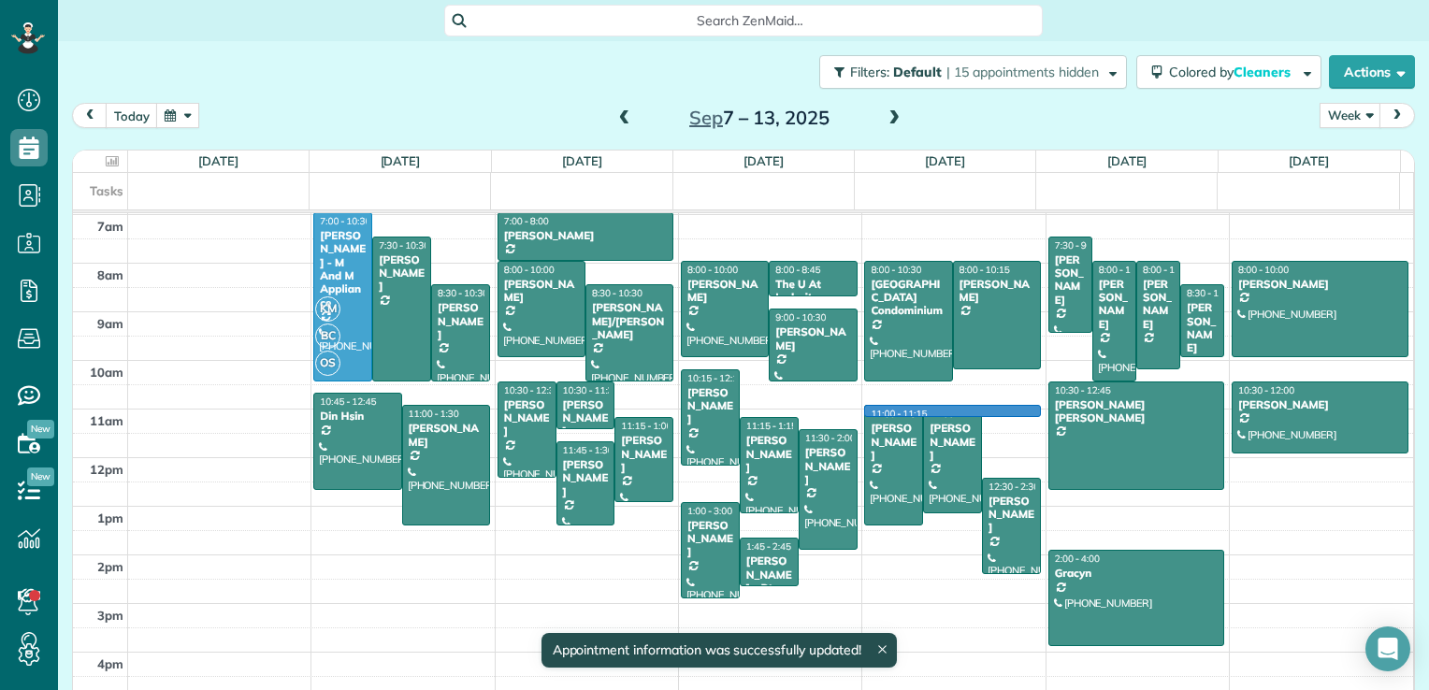
click at [997, 410] on div "12am 1am 2am 3am 4am 5am 6am 7am 8am 9am 10am 11am 12pm 1pm 2pm 3pm 4pm 5pm KM …" at bounding box center [743, 312] width 1340 height 874
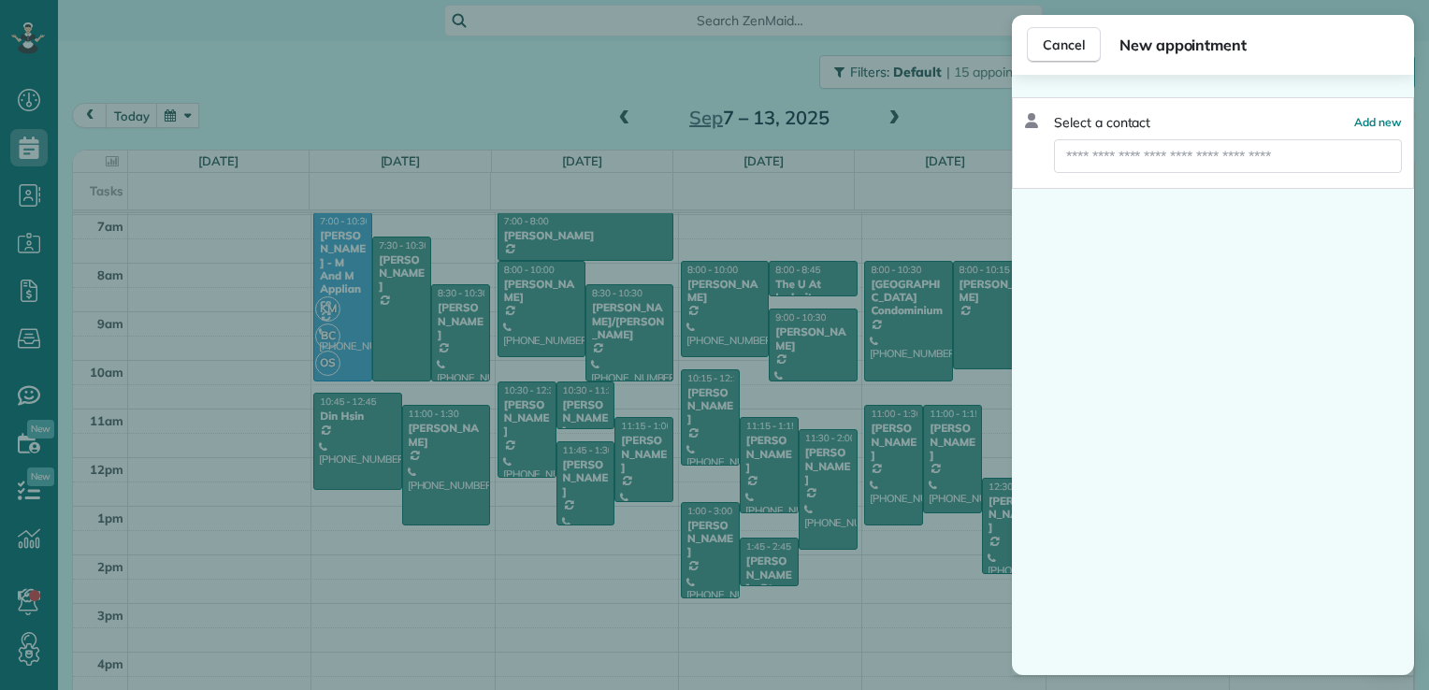
click at [997, 410] on div "Cancel New appointment Select a contact Add new" at bounding box center [714, 345] width 1429 height 690
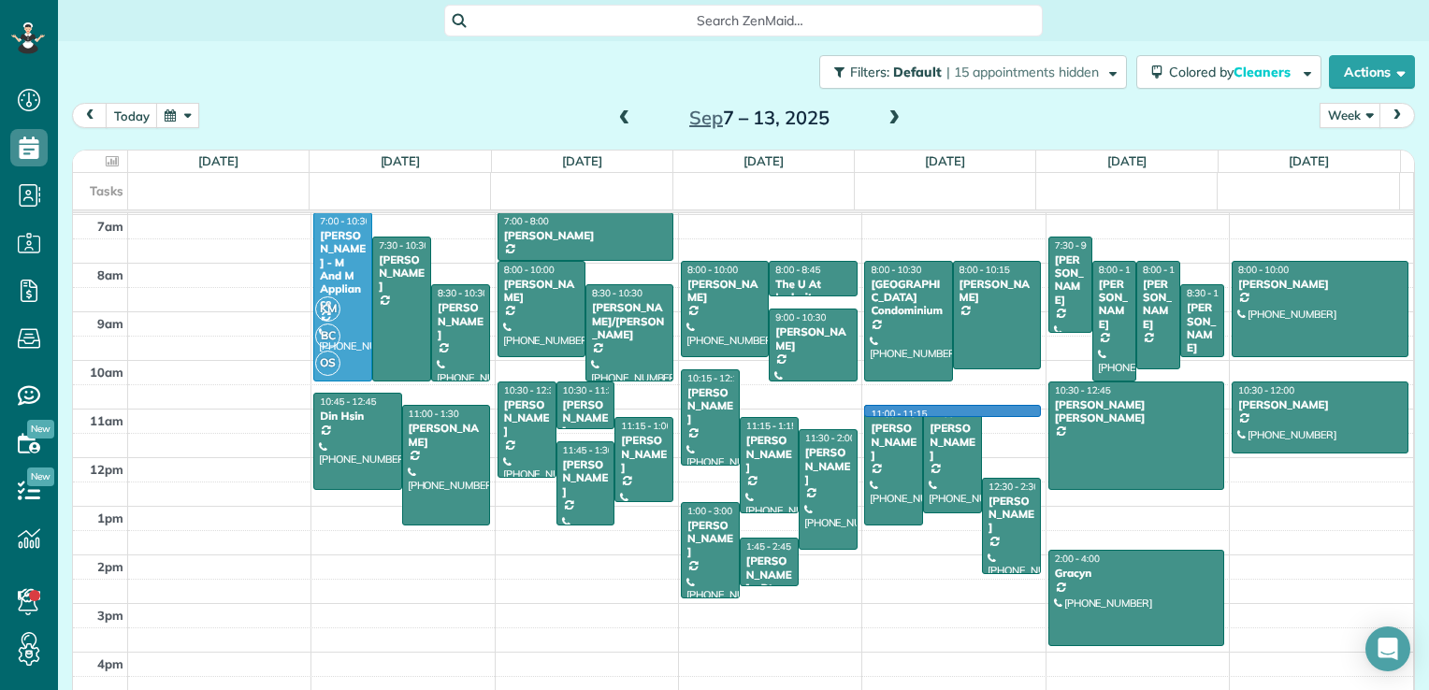
click at [978, 410] on div "12am 1am 2am 3am 4am 5am 6am 7am 8am 9am 10am 11am 12pm 1pm 2pm 3pm 4pm 5pm KM …" at bounding box center [743, 312] width 1340 height 874
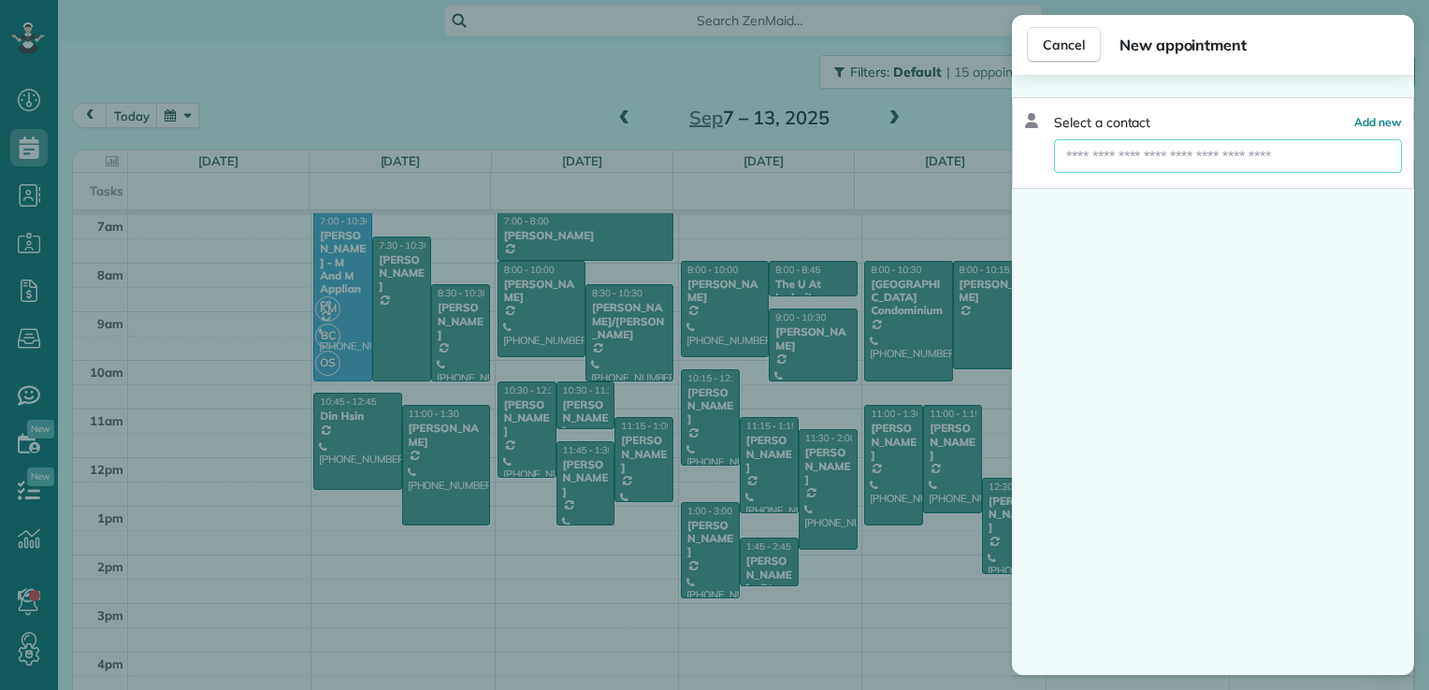
click at [1084, 162] on input "text" at bounding box center [1228, 156] width 348 height 34
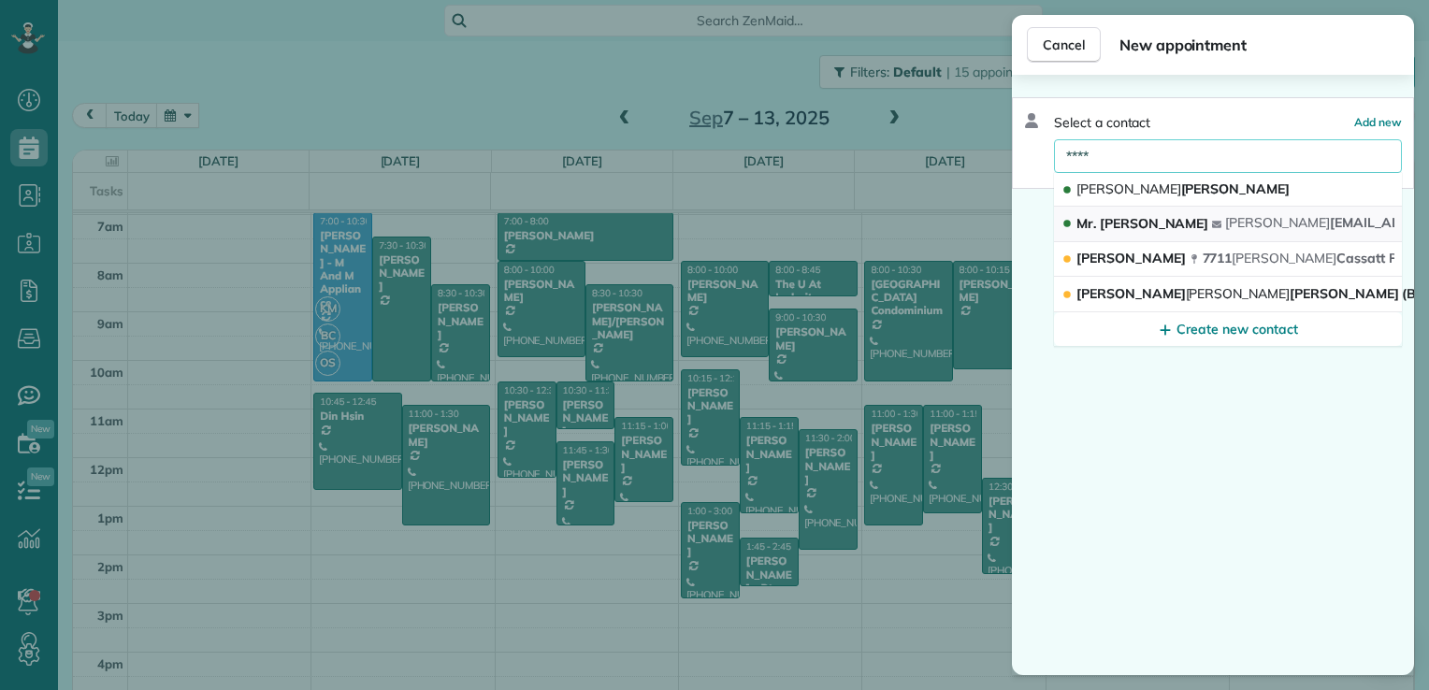
type input "****"
click at [1110, 223] on span "Mr. [PERSON_NAME]" at bounding box center [1142, 223] width 132 height 17
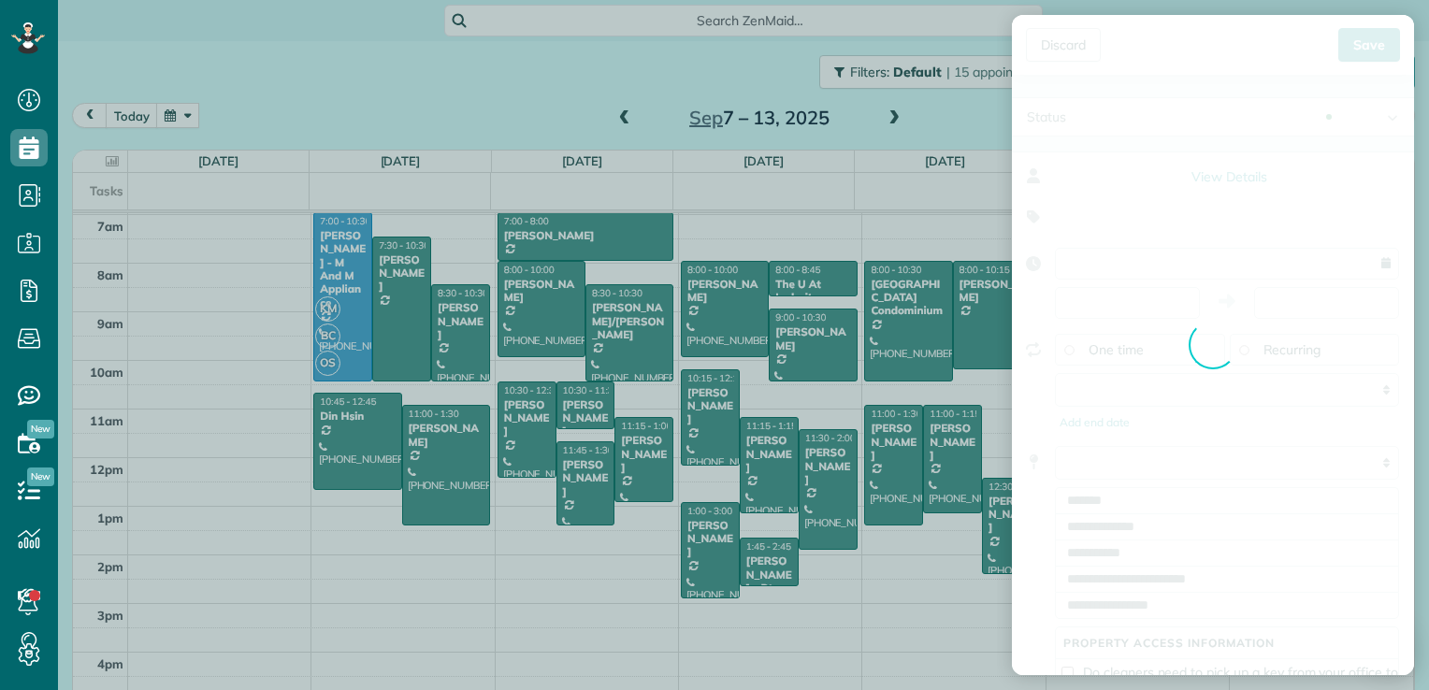
type input "**********"
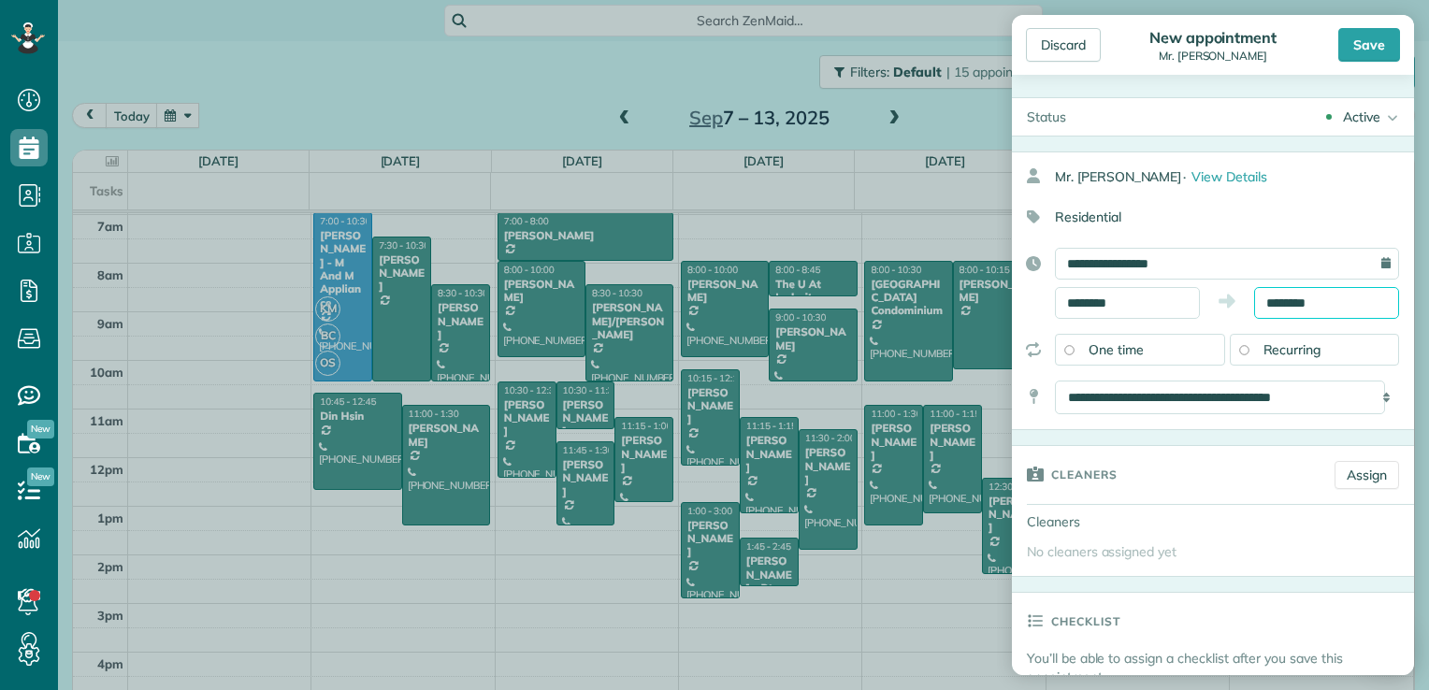
click at [1270, 308] on body "Dashboard Scheduling Calendar View List View Dispatch View - Weekly scheduling …" at bounding box center [714, 345] width 1429 height 690
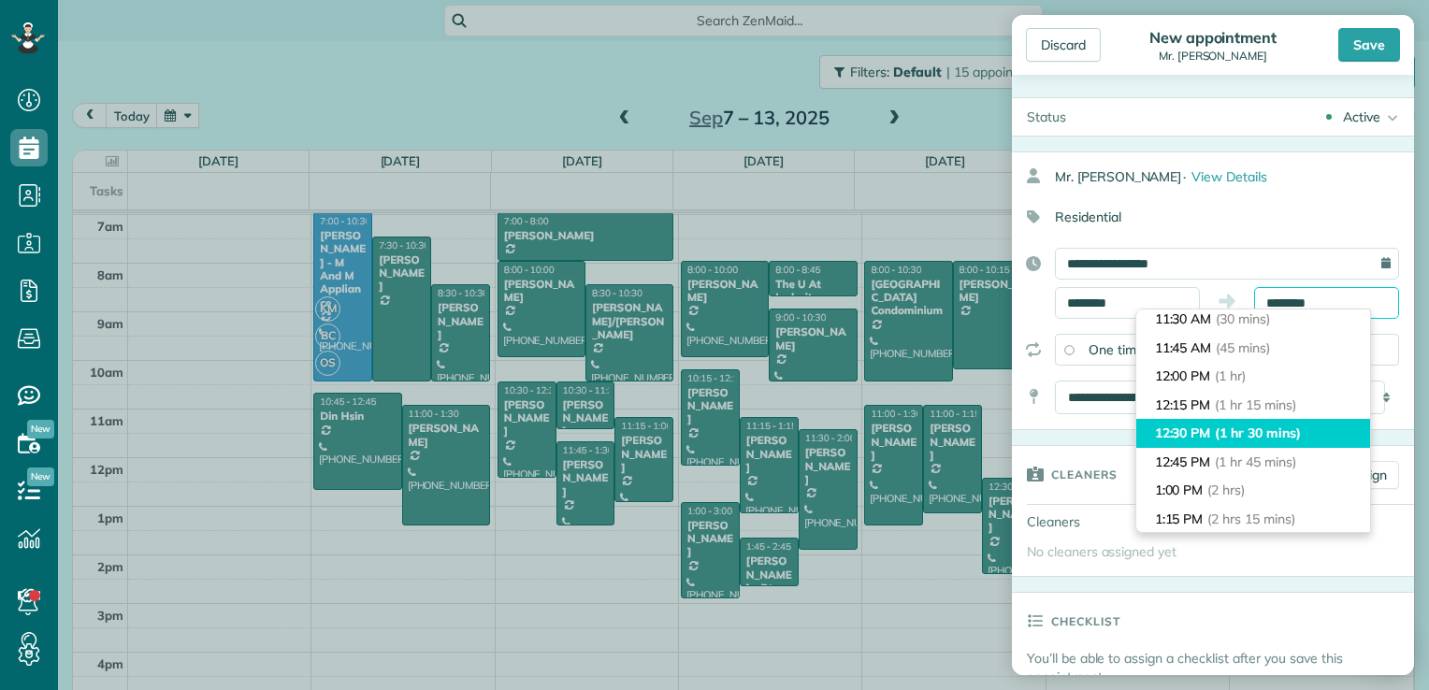
scroll to position [94, 0]
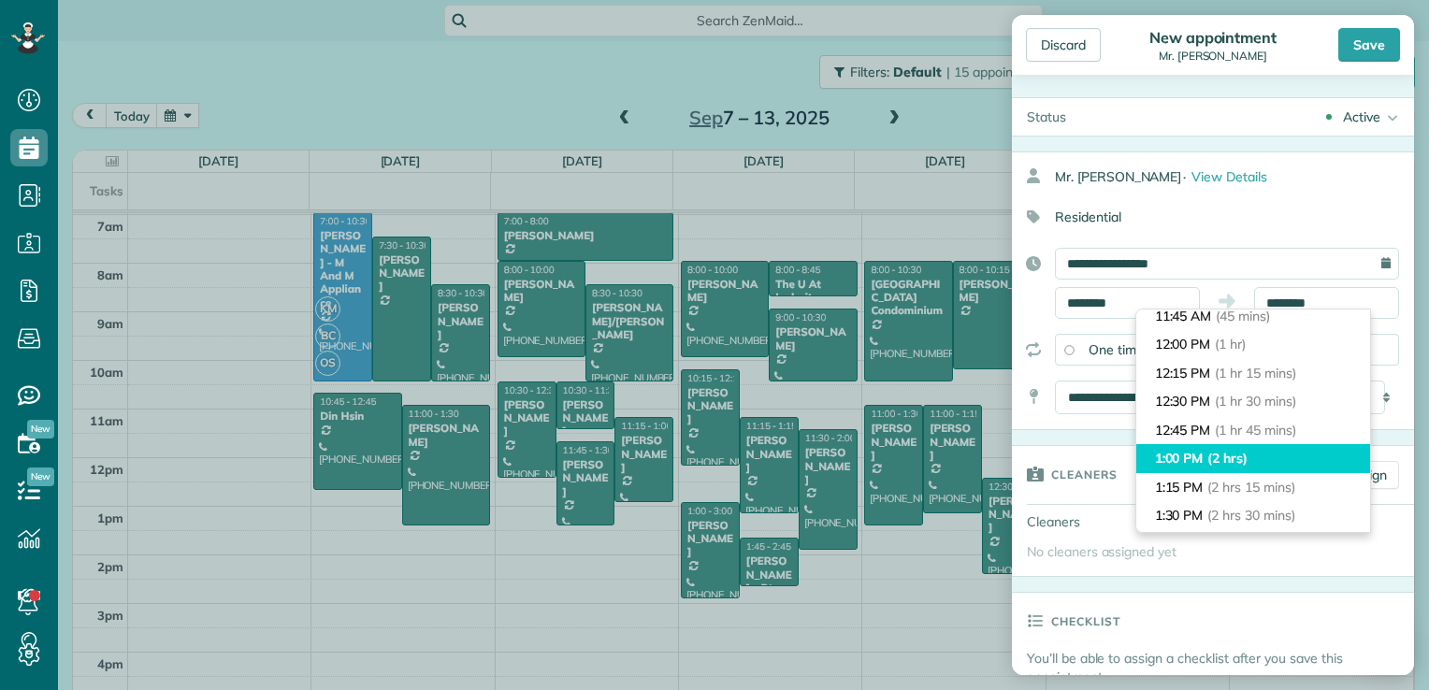
type input "*******"
click at [1247, 465] on span "(2 hrs)" at bounding box center [1227, 458] width 40 height 17
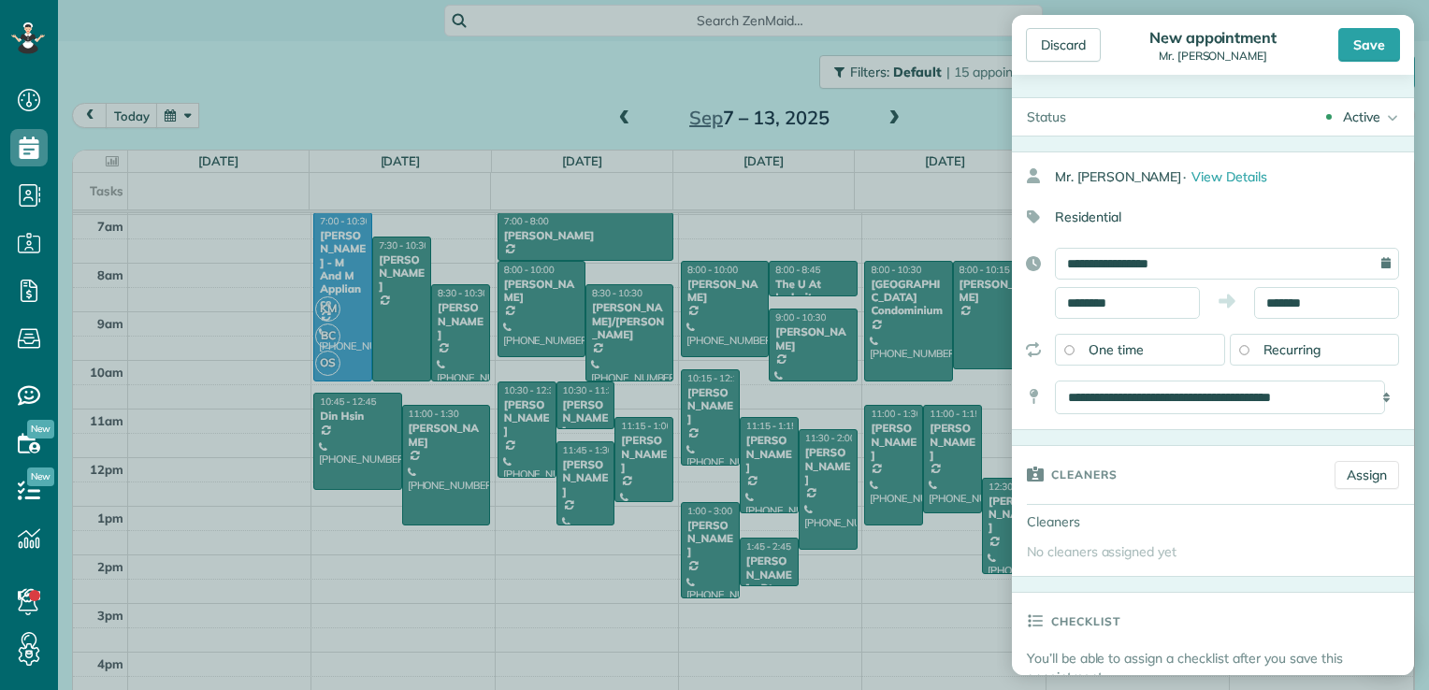
click at [1366, 62] on div "Discard New appointment Mr. [PERSON_NAME] Save" at bounding box center [1213, 45] width 402 height 60
click at [1366, 51] on div "Save" at bounding box center [1369, 45] width 62 height 34
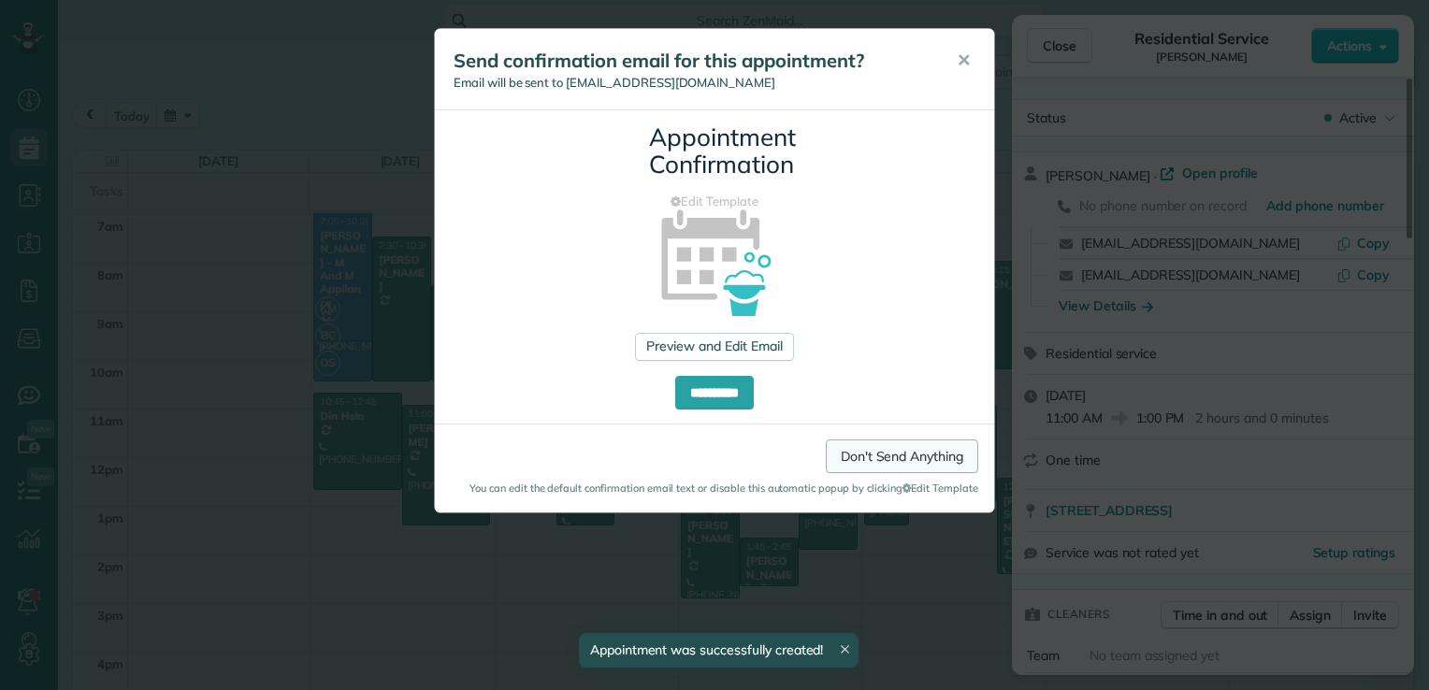
click at [952, 462] on link "Don't Send Anything" at bounding box center [902, 456] width 152 height 34
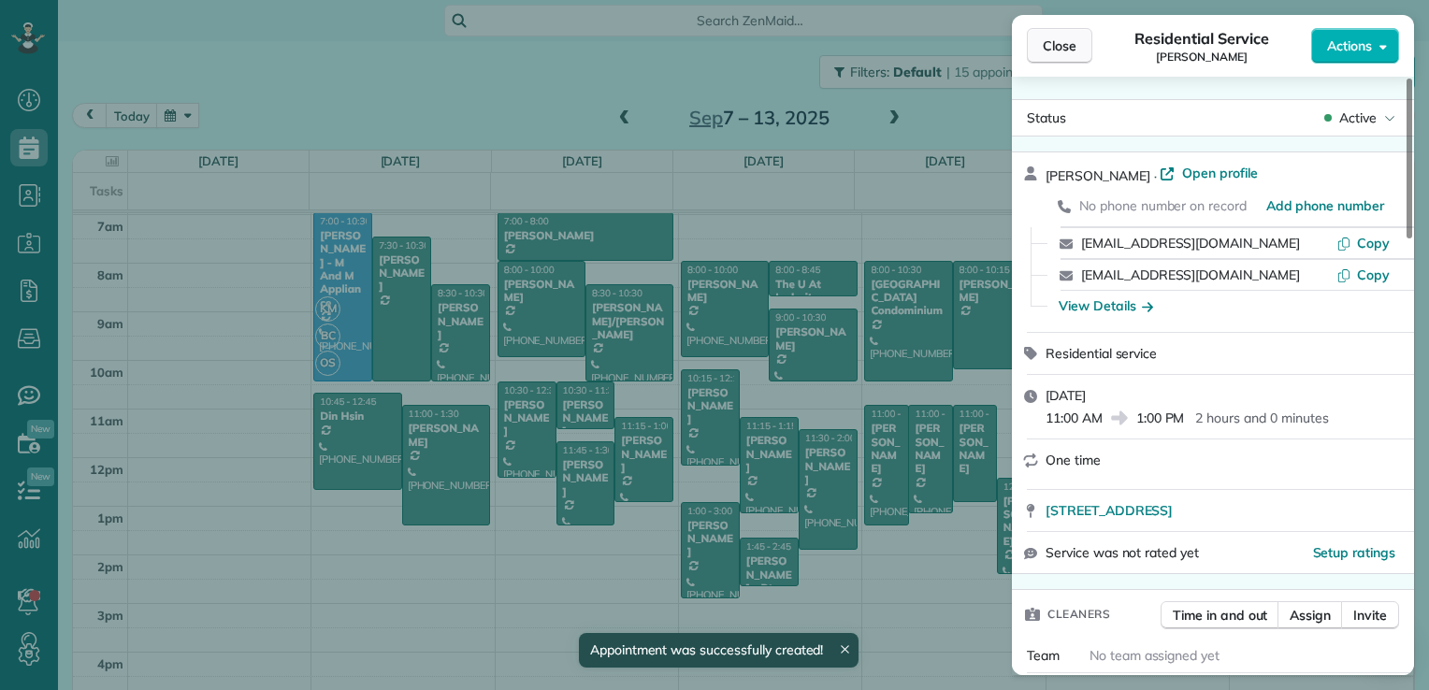
click at [1058, 43] on span "Close" at bounding box center [1060, 45] width 34 height 19
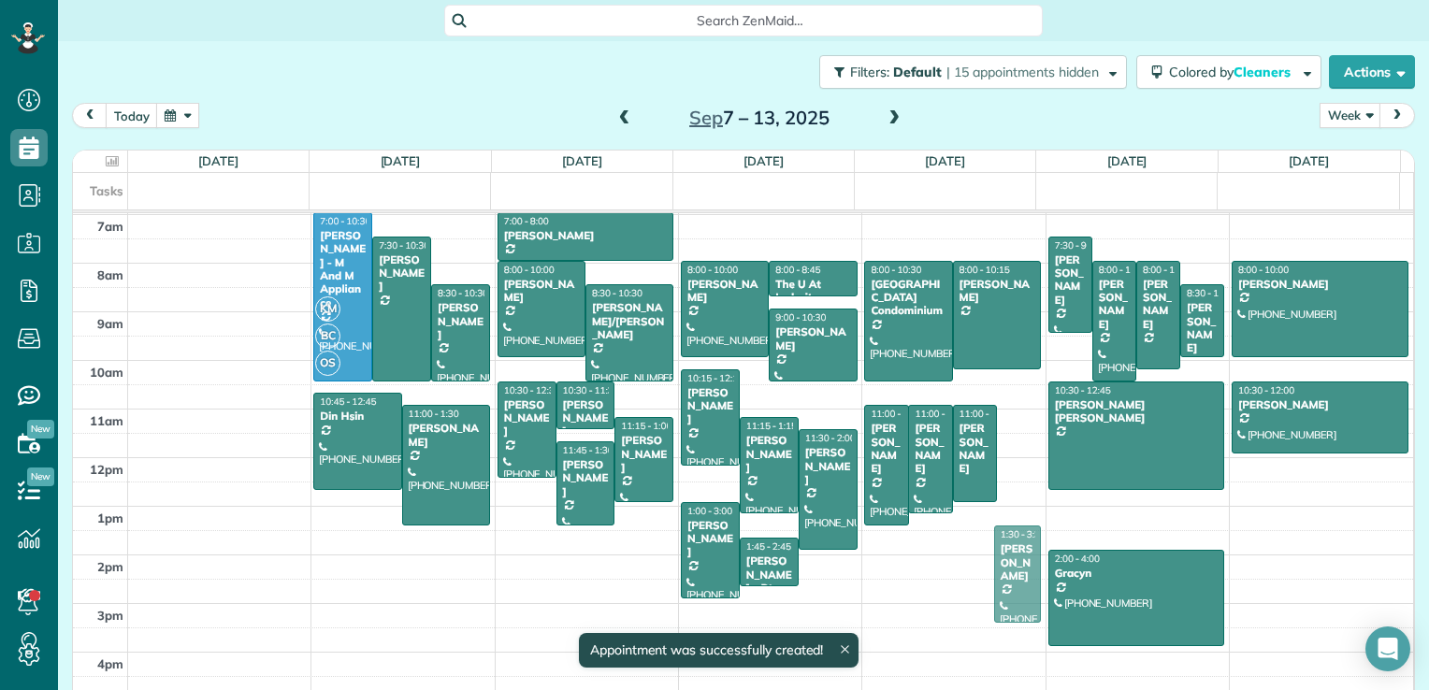
drag, startPoint x: 989, startPoint y: 529, endPoint x: 983, endPoint y: 578, distance: 49.1
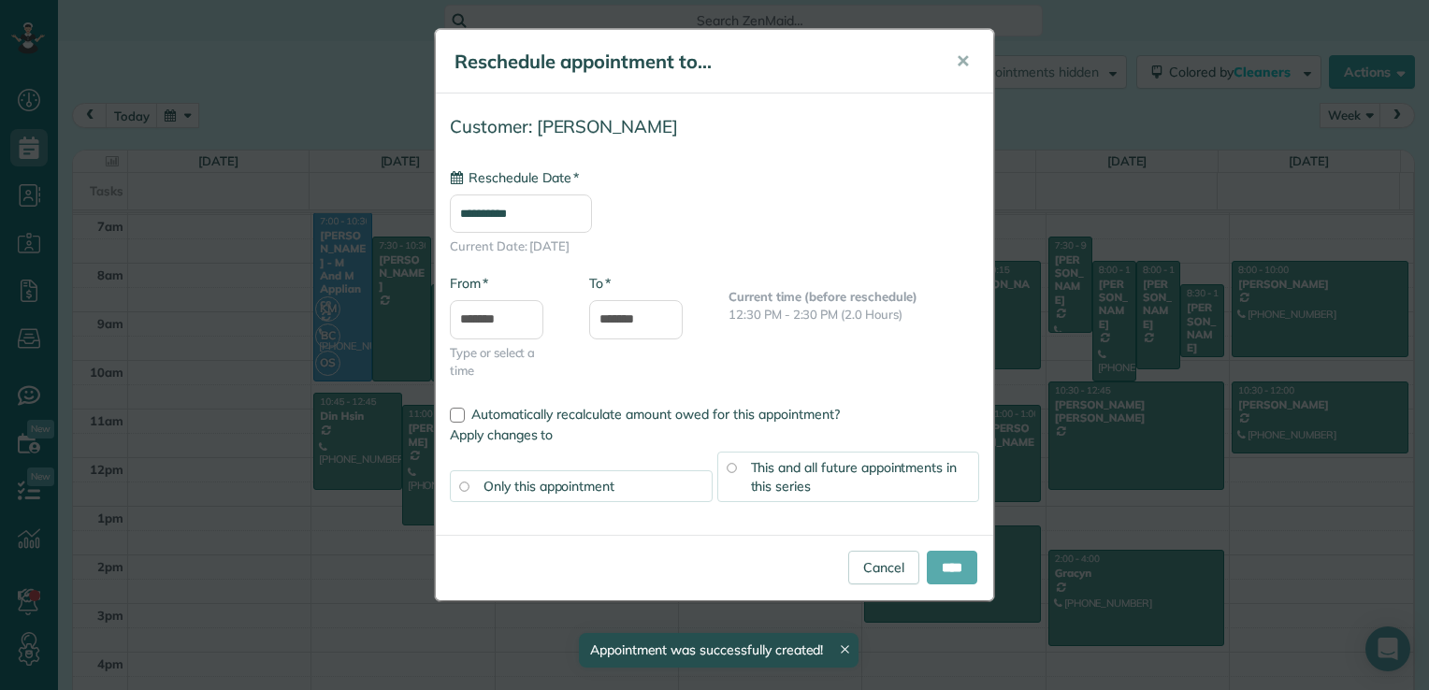
type input "**********"
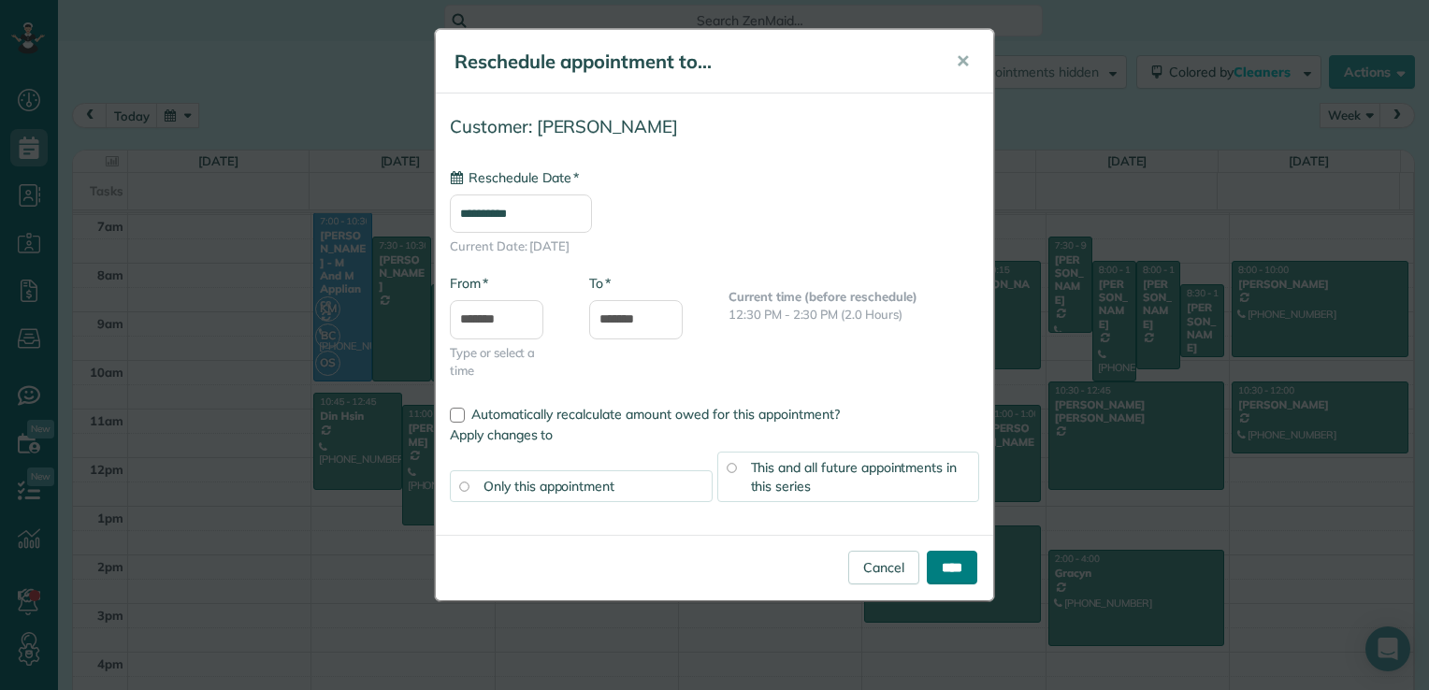
click at [954, 568] on input "****" at bounding box center [952, 568] width 50 height 34
